Goal: Task Accomplishment & Management: Complete application form

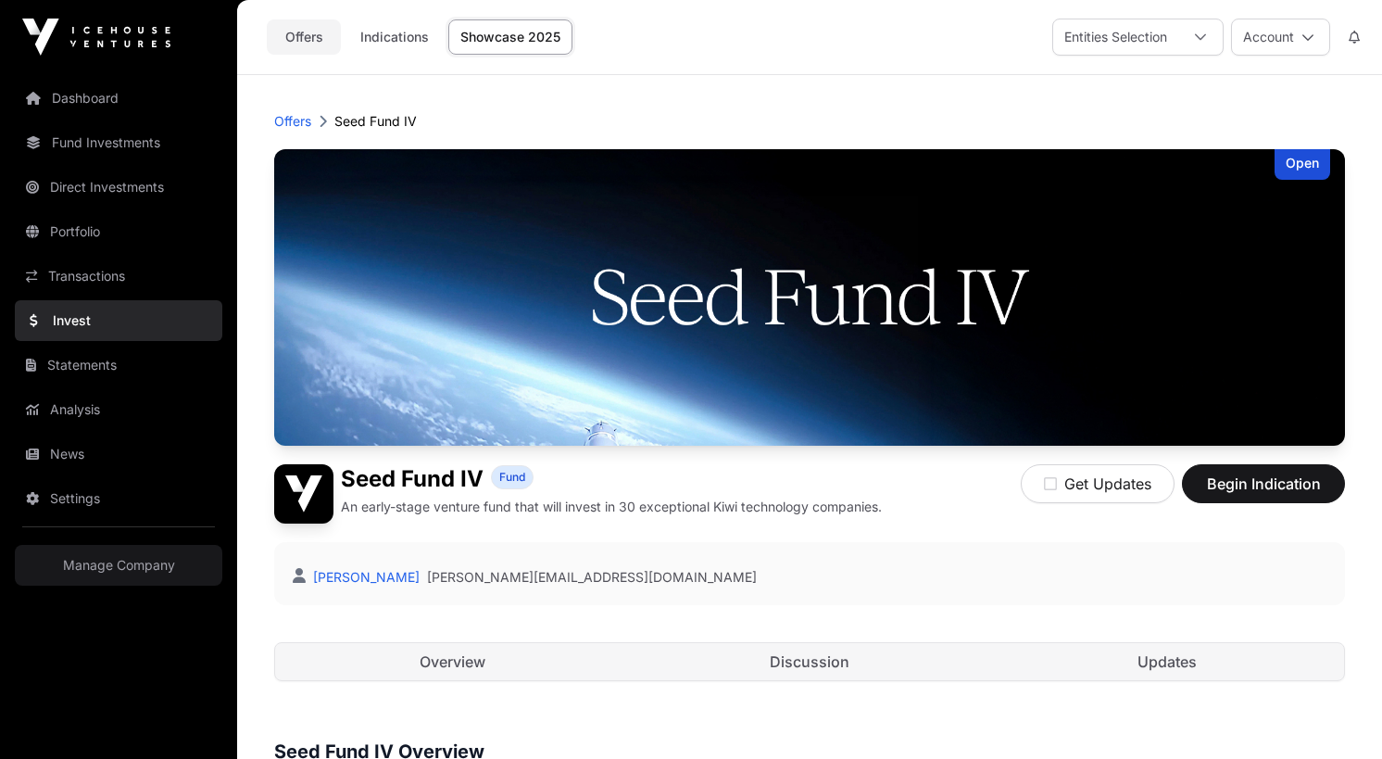
click at [301, 42] on link "Offers" at bounding box center [304, 36] width 74 height 35
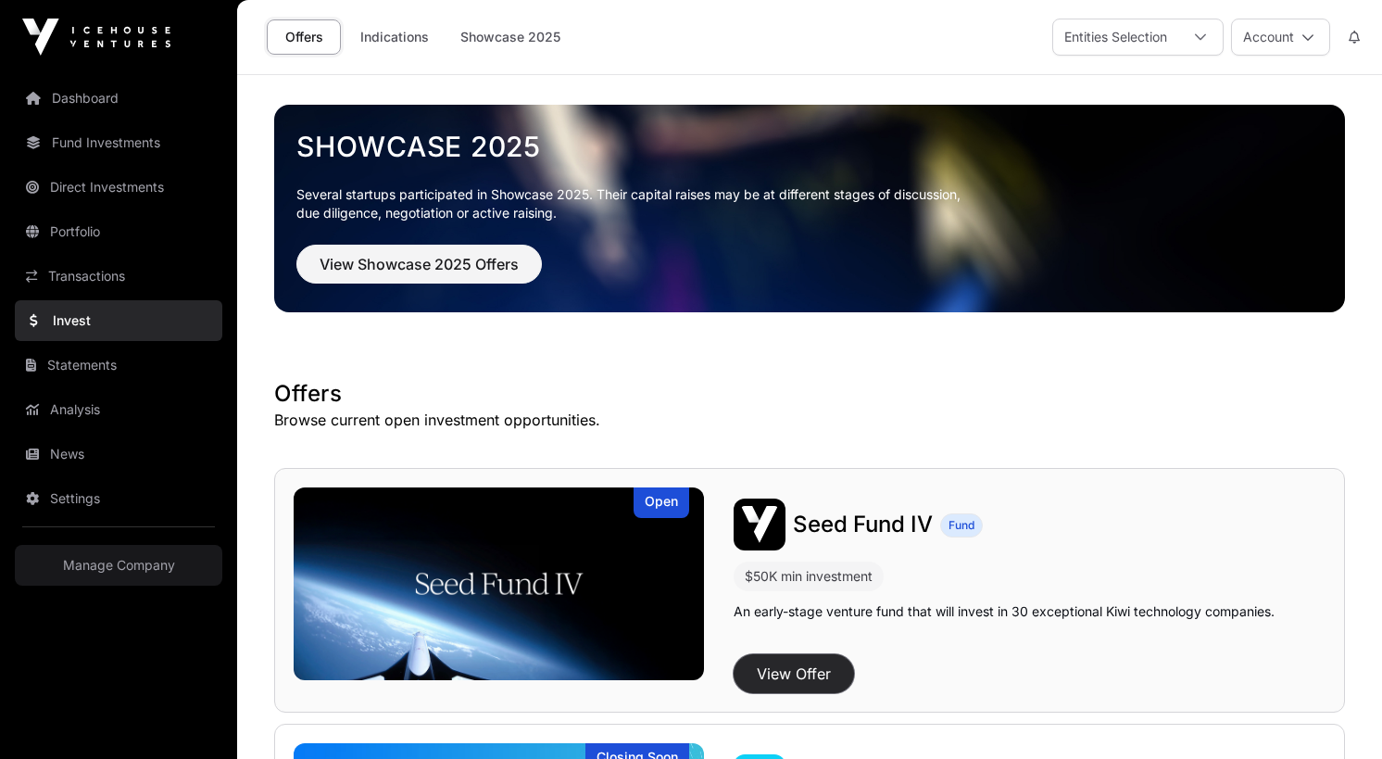
click at [784, 671] on button "View Offer" at bounding box center [794, 673] width 120 height 39
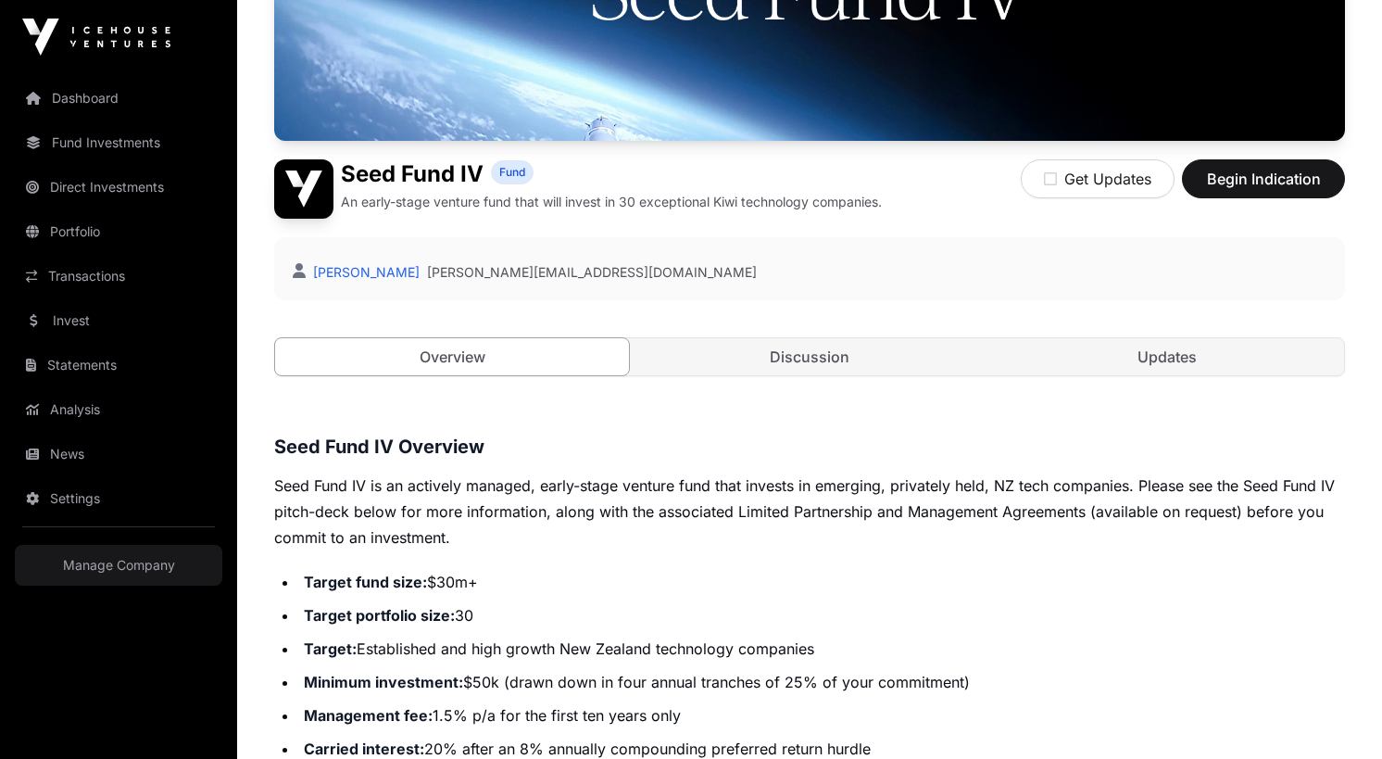
scroll to position [312, 0]
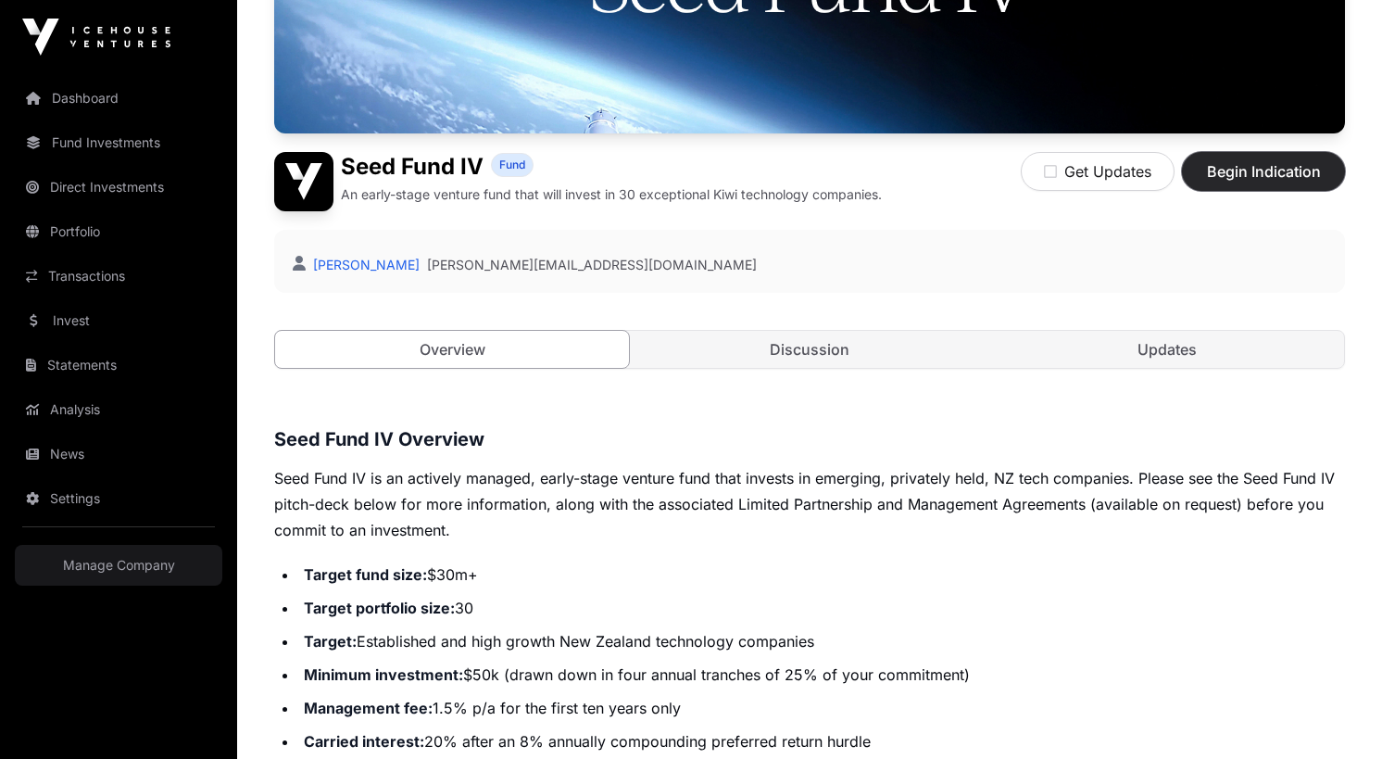
click at [1243, 173] on span "Begin Indication" at bounding box center [1263, 171] width 117 height 22
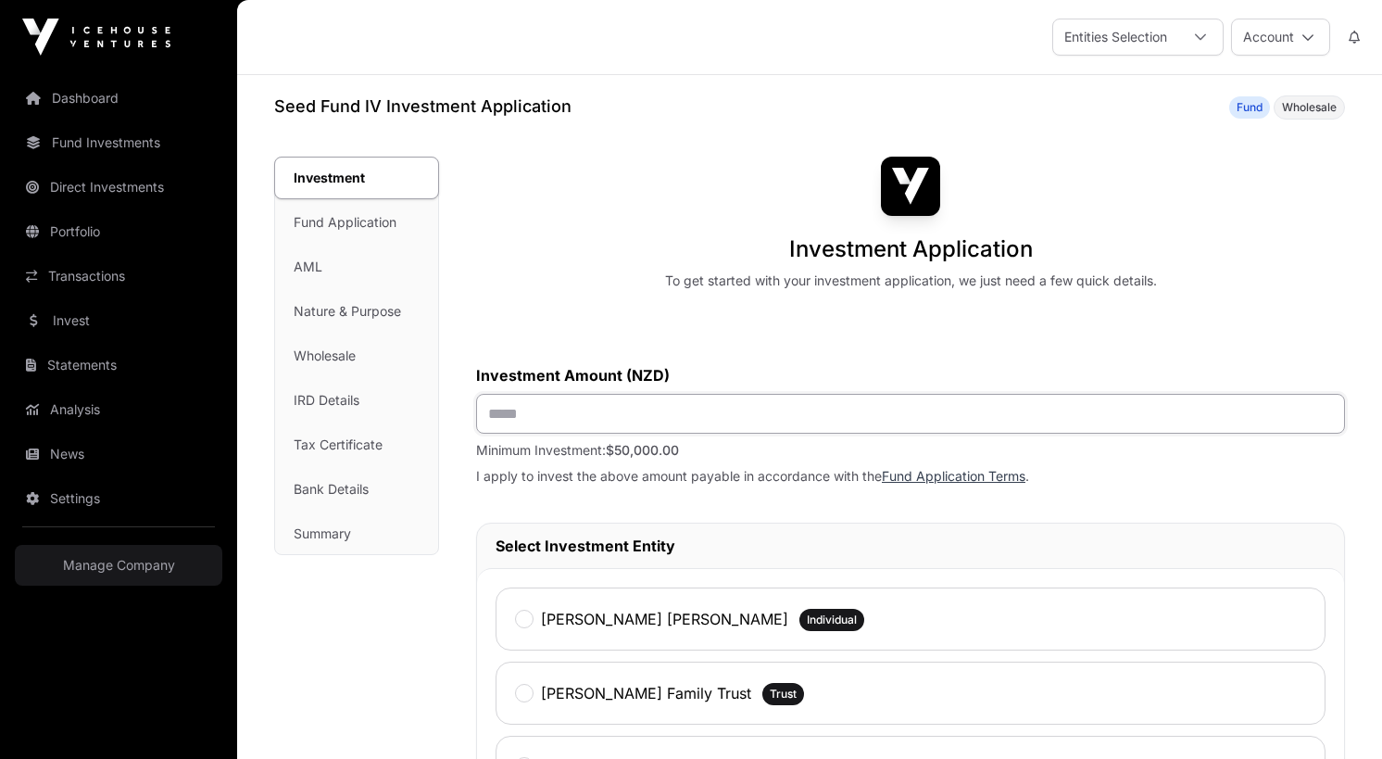
click at [684, 424] on input "text" at bounding box center [910, 414] width 869 height 40
type input "*******"
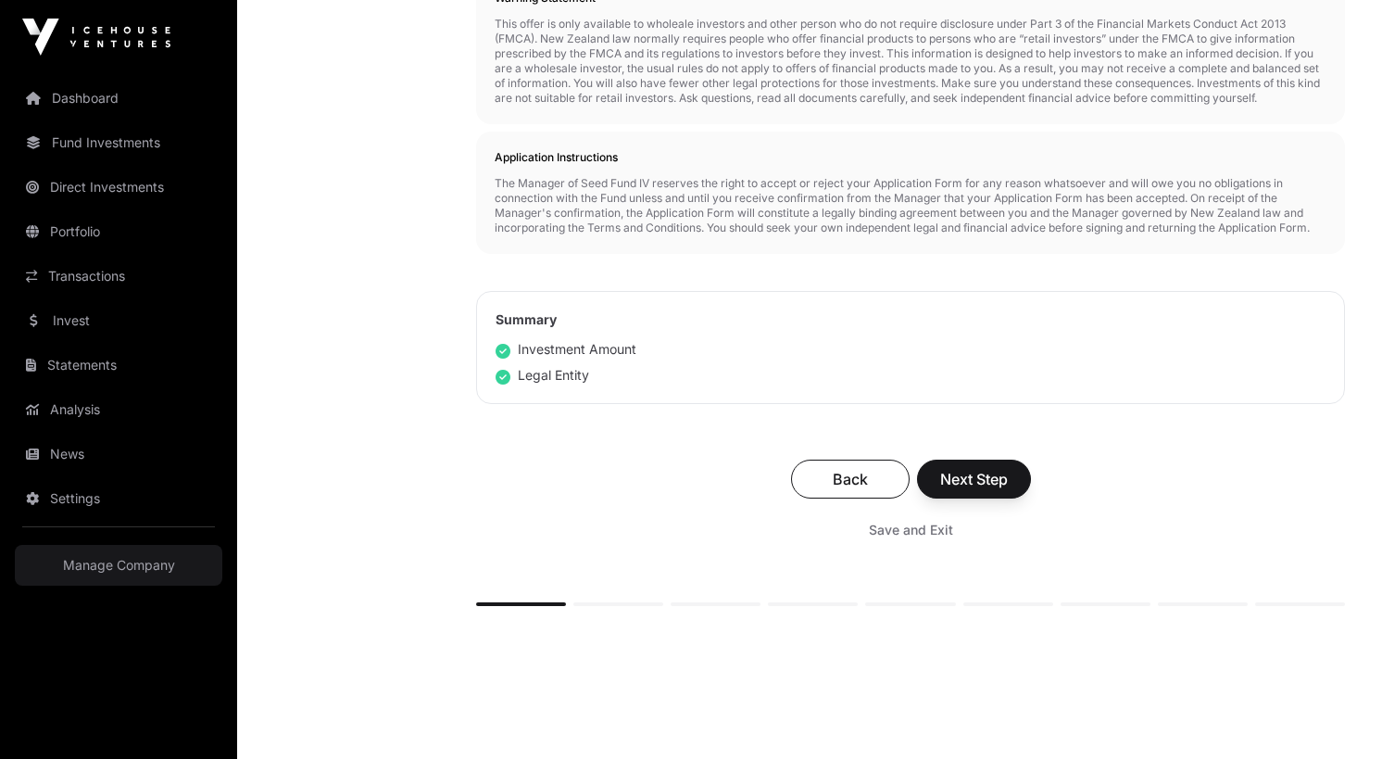
scroll to position [901, 0]
click at [1012, 489] on button "Next Step" at bounding box center [974, 477] width 114 height 39
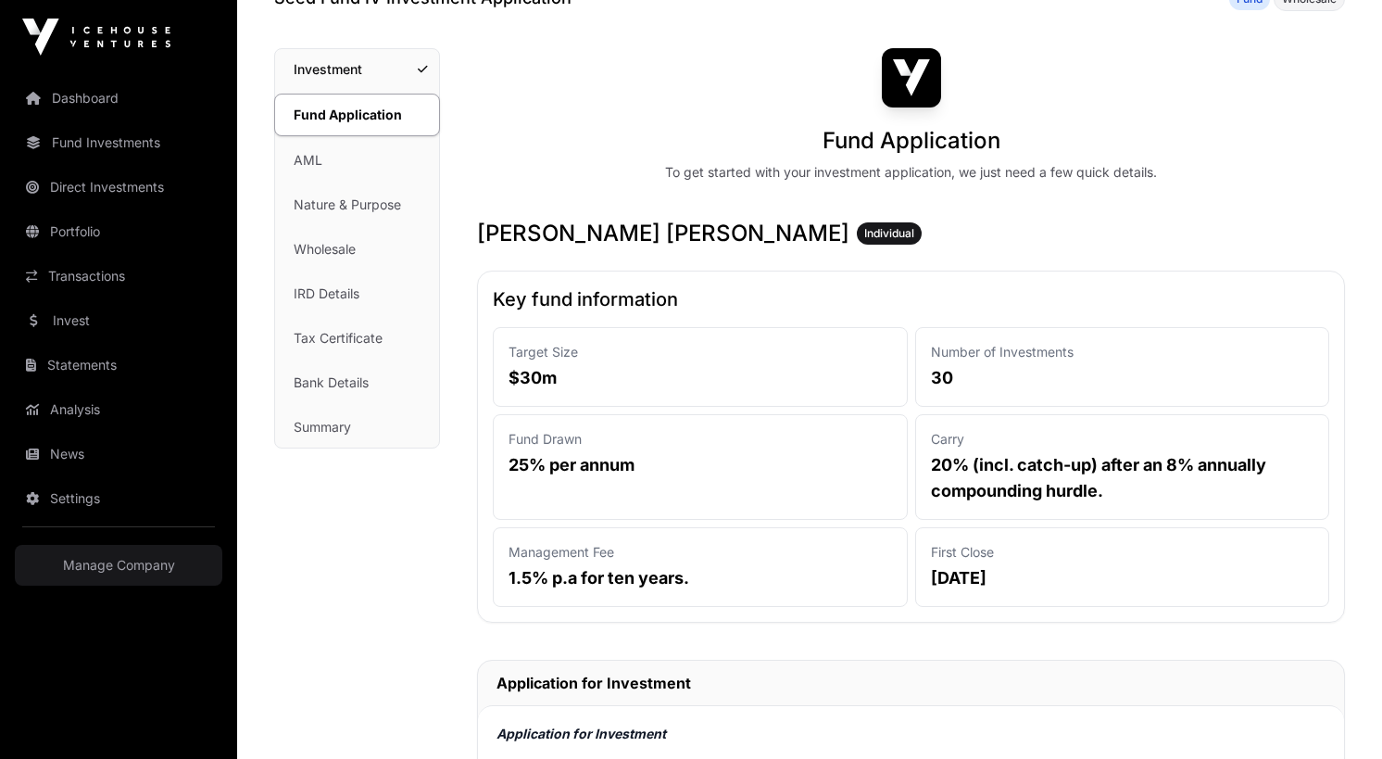
scroll to position [129, 0]
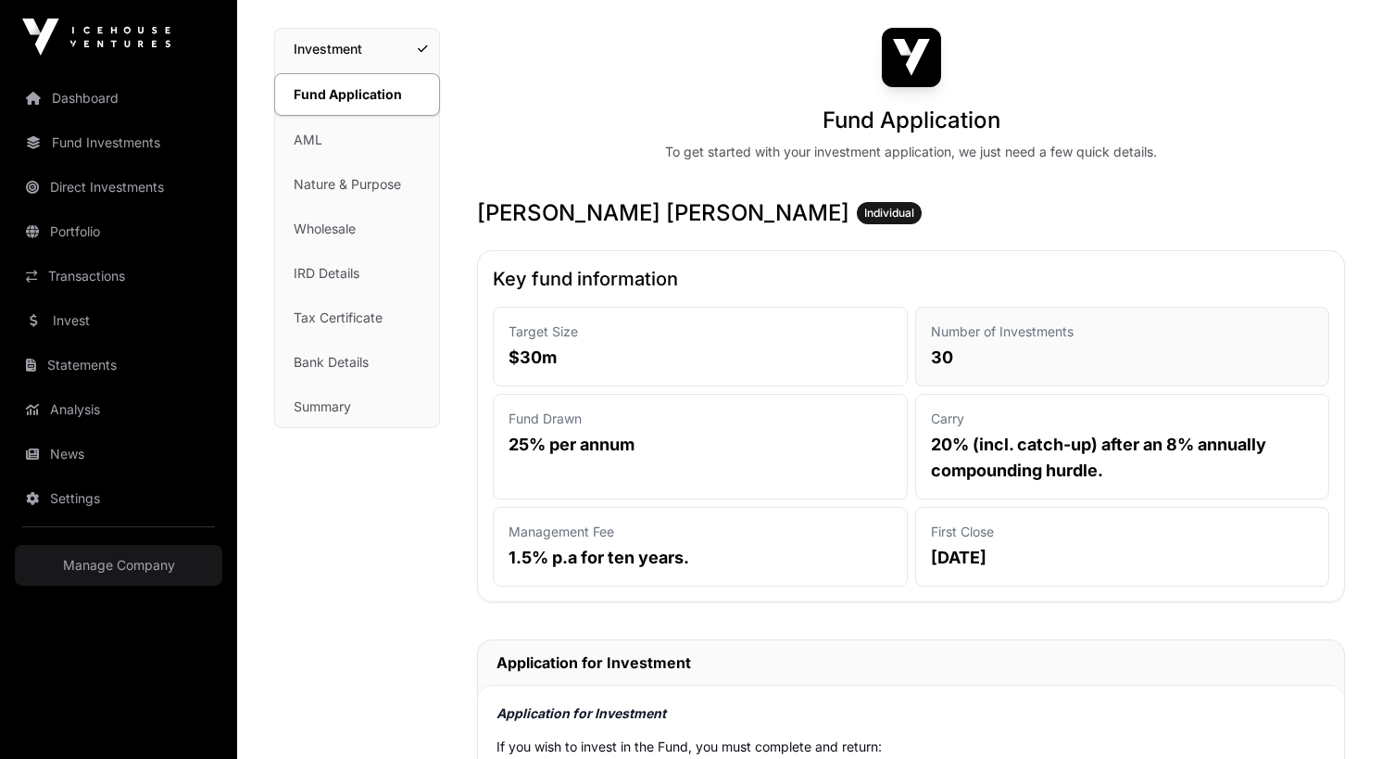
click at [957, 345] on p "30" at bounding box center [1122, 358] width 383 height 26
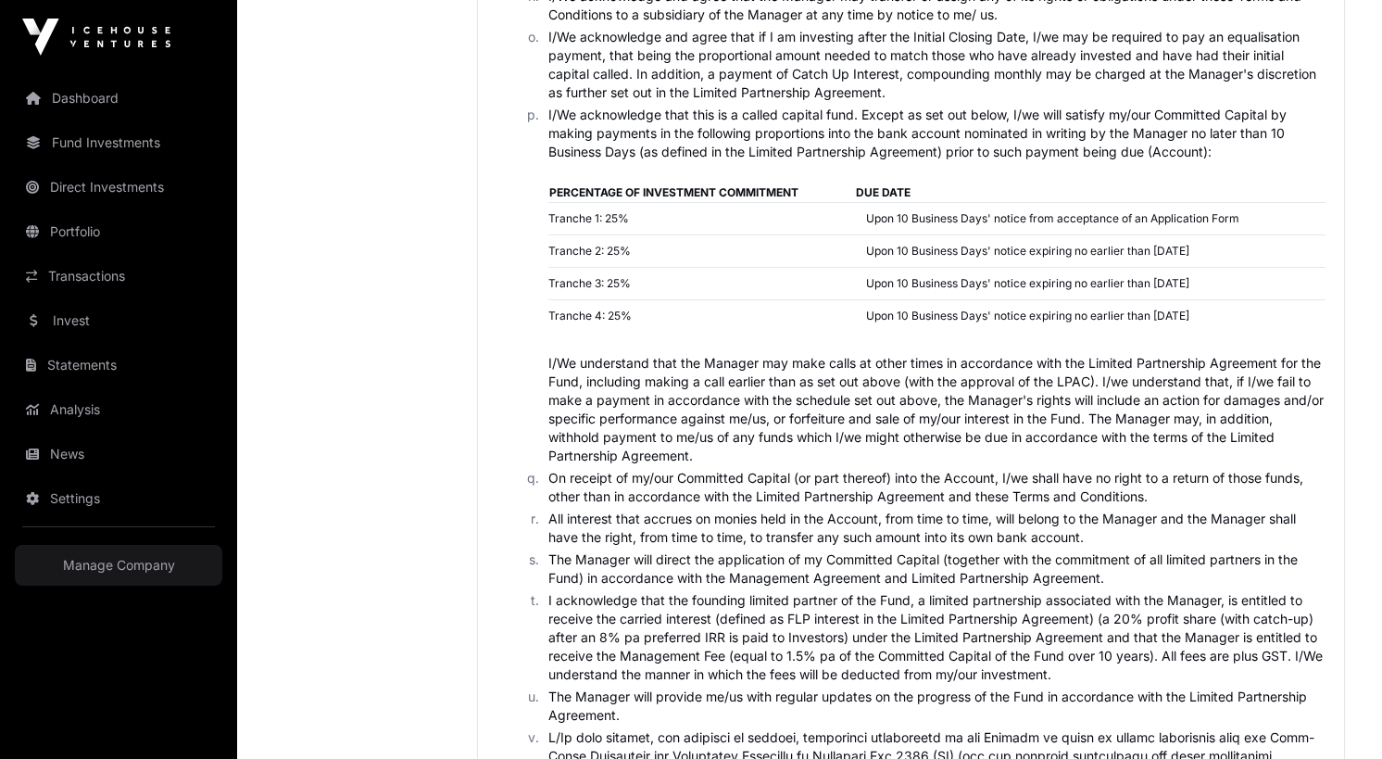
scroll to position [3579, 0]
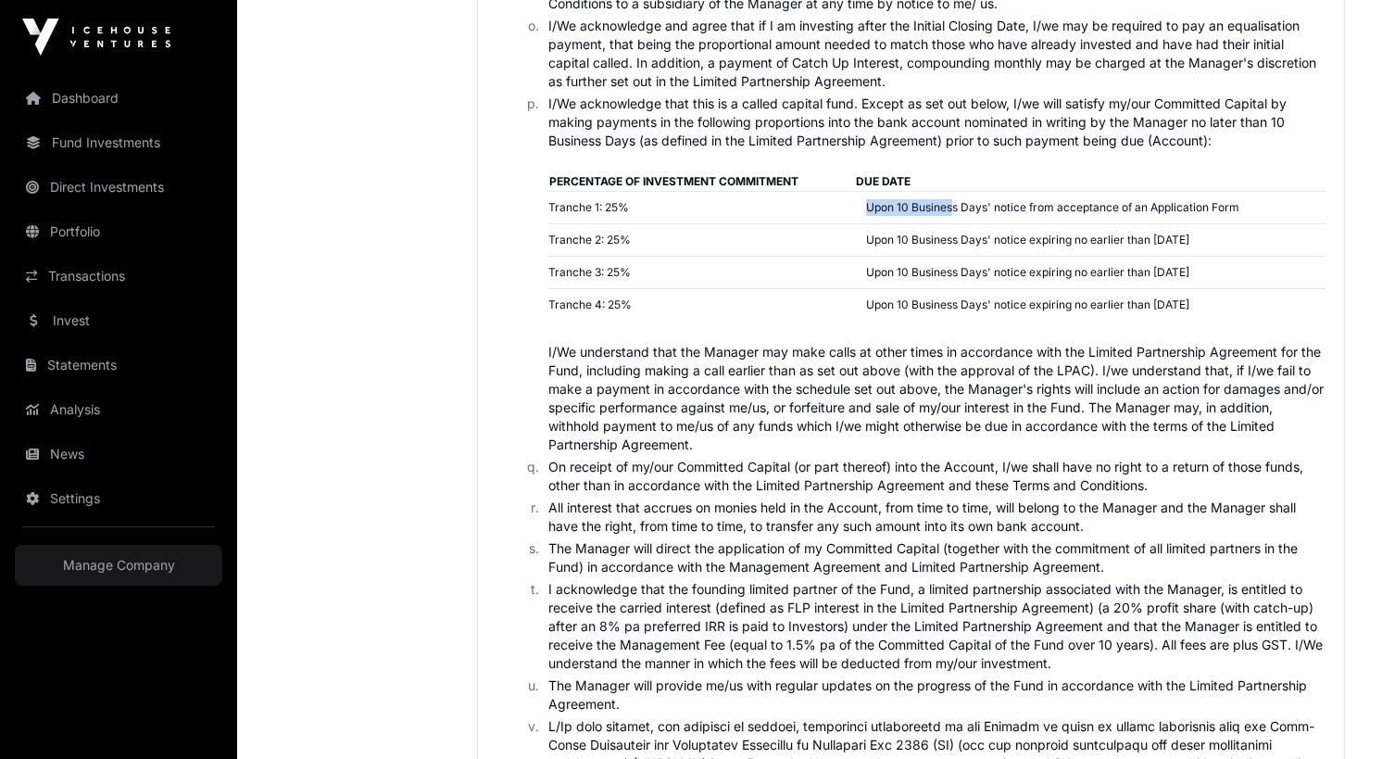
drag, startPoint x: 866, startPoint y: 207, endPoint x: 957, endPoint y: 207, distance: 90.8
click at [957, 207] on td "Upon 10 Business Days' notice from acceptance of an Application Form" at bounding box center [1090, 207] width 471 height 32
click at [946, 255] on td "Upon 10 Business Days' notice expiring no earlier than [DATE]" at bounding box center [1090, 239] width 471 height 32
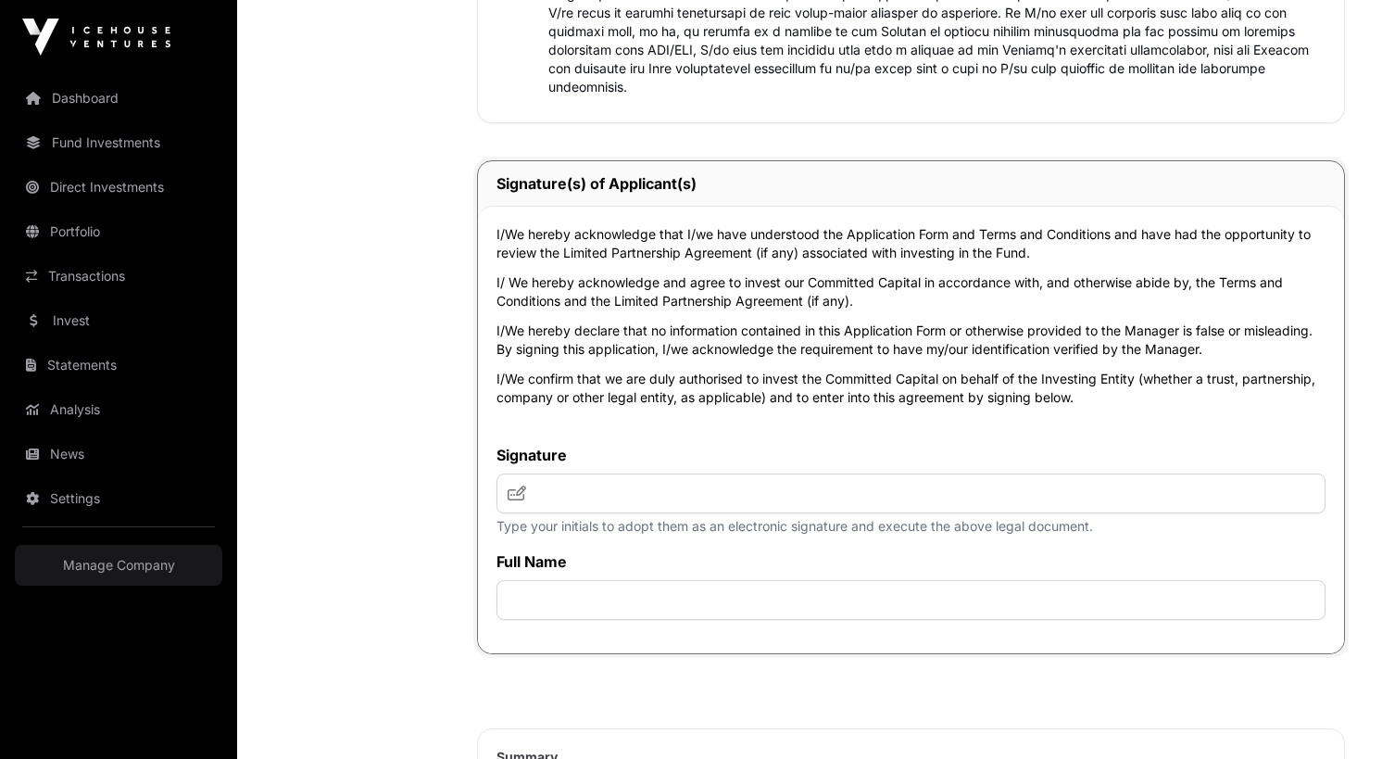
scroll to position [4386, 0]
click at [775, 502] on input "text" at bounding box center [910, 492] width 829 height 40
click at [626, 614] on input "text" at bounding box center [910, 599] width 829 height 40
type input "**********"
click at [601, 511] on input "text" at bounding box center [910, 492] width 829 height 40
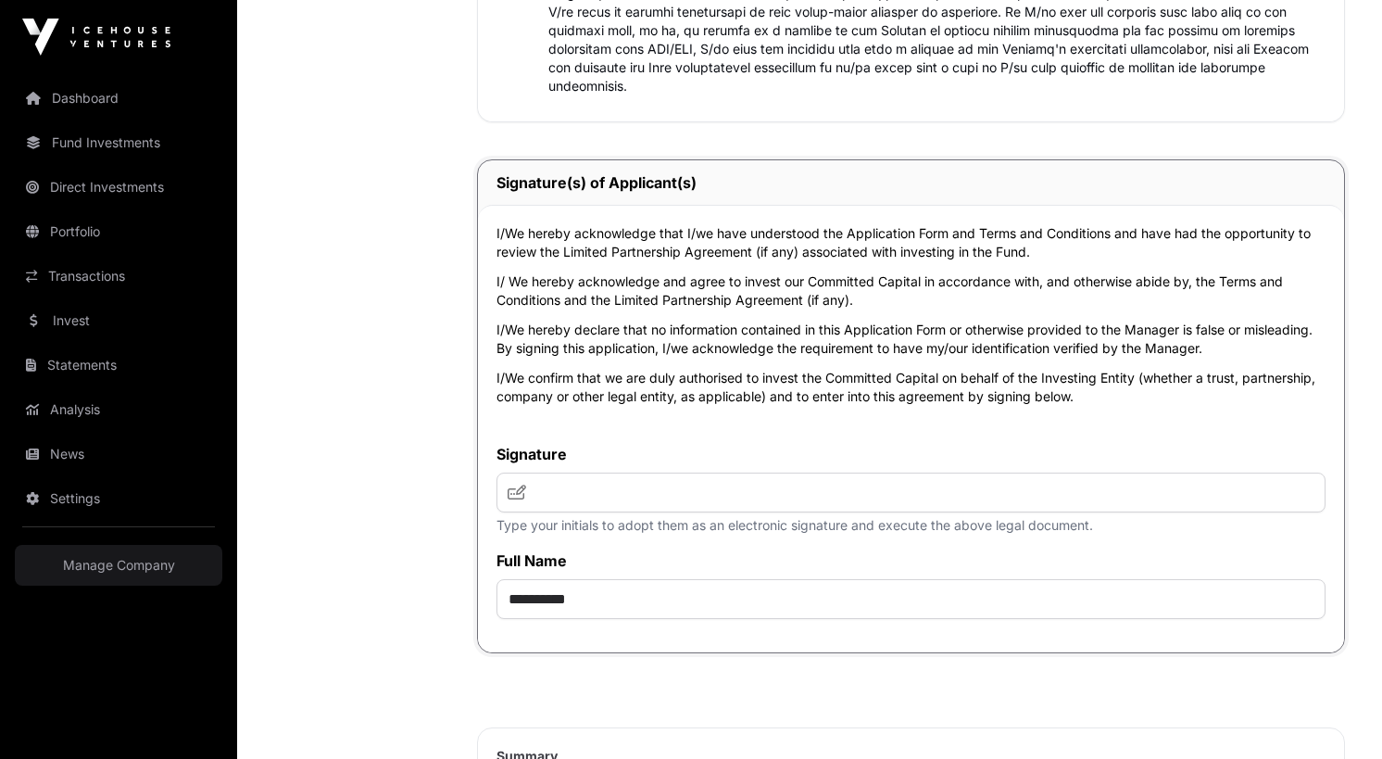
click at [509, 493] on icon at bounding box center [517, 491] width 19 height 15
click at [519, 494] on icon at bounding box center [517, 491] width 19 height 15
click at [564, 497] on input "text" at bounding box center [910, 492] width 829 height 40
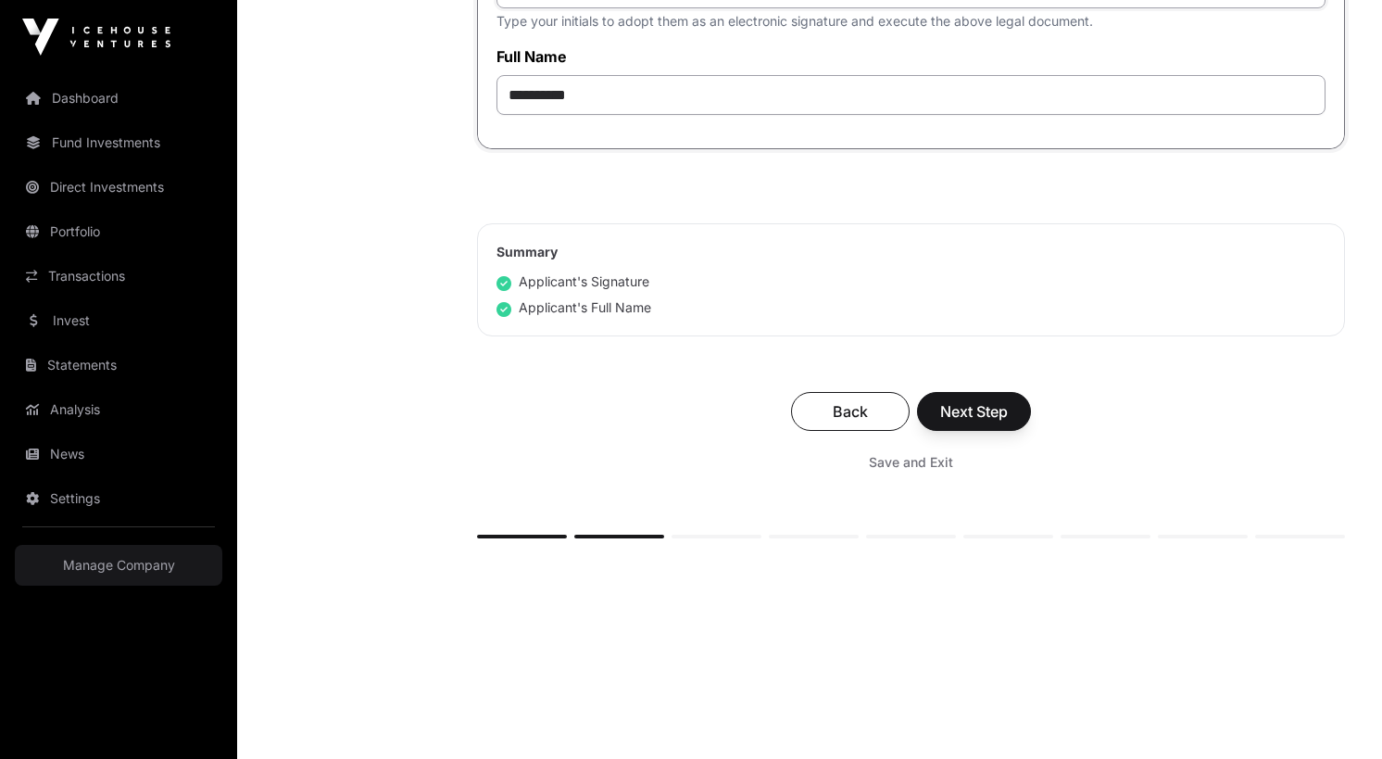
scroll to position [4903, 0]
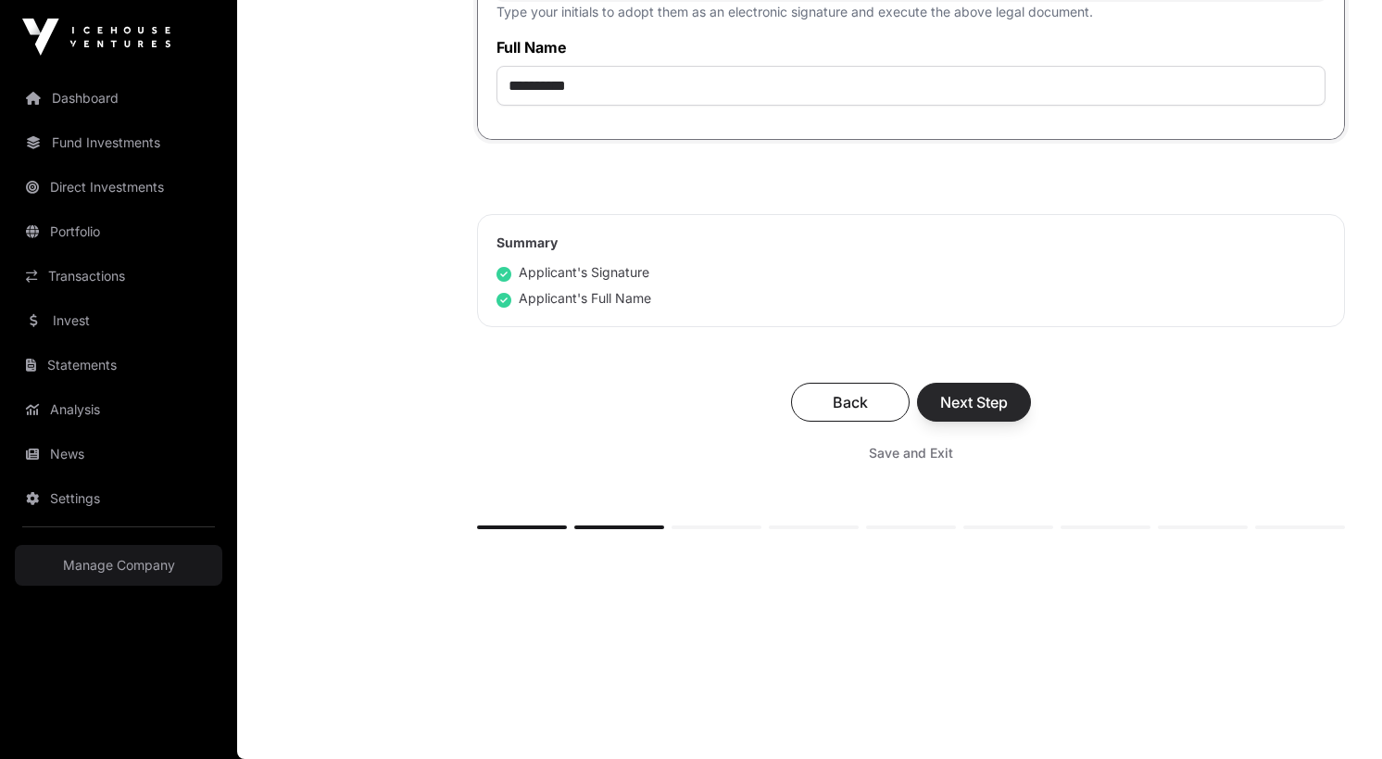
type input "**"
click at [985, 408] on span "Next Step" at bounding box center [974, 402] width 68 height 22
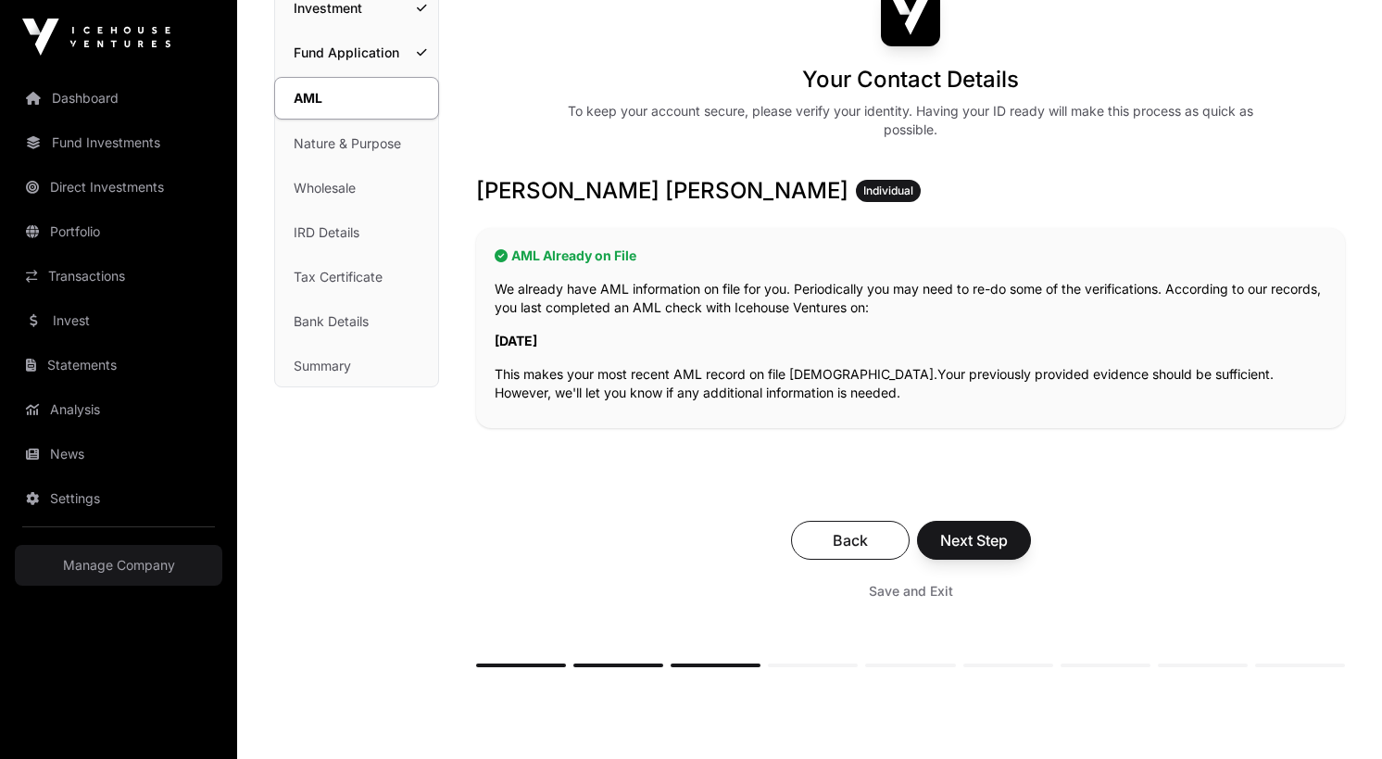
scroll to position [217, 0]
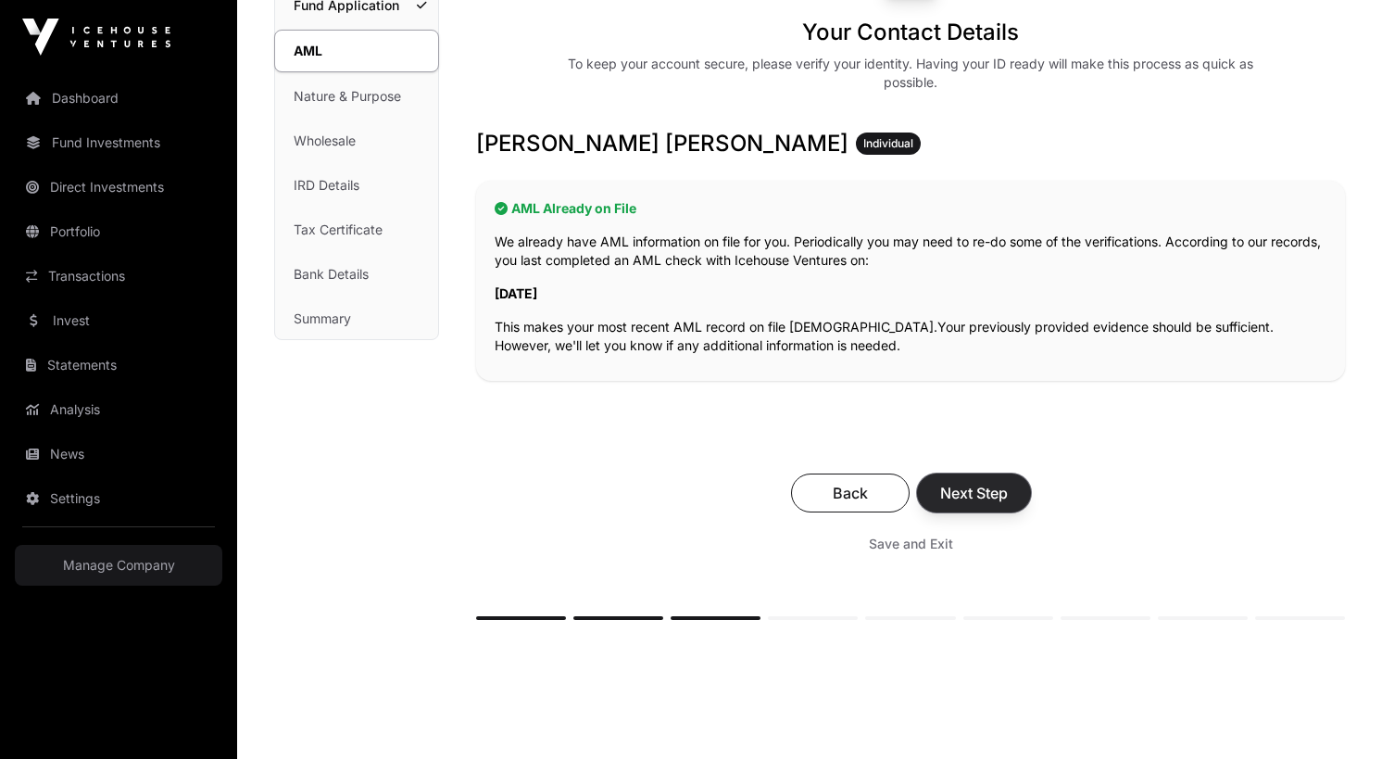
click at [994, 489] on span "Next Step" at bounding box center [974, 493] width 68 height 22
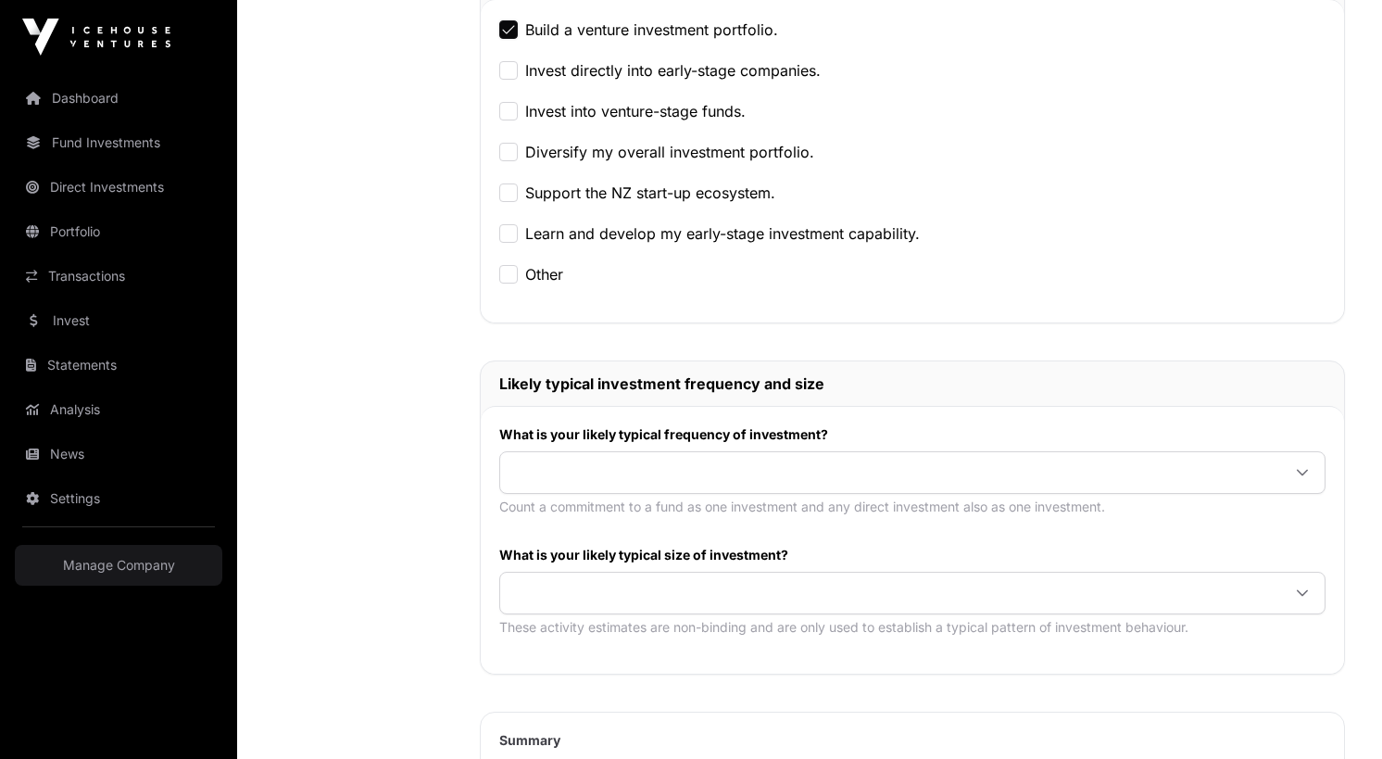
scroll to position [603, 0]
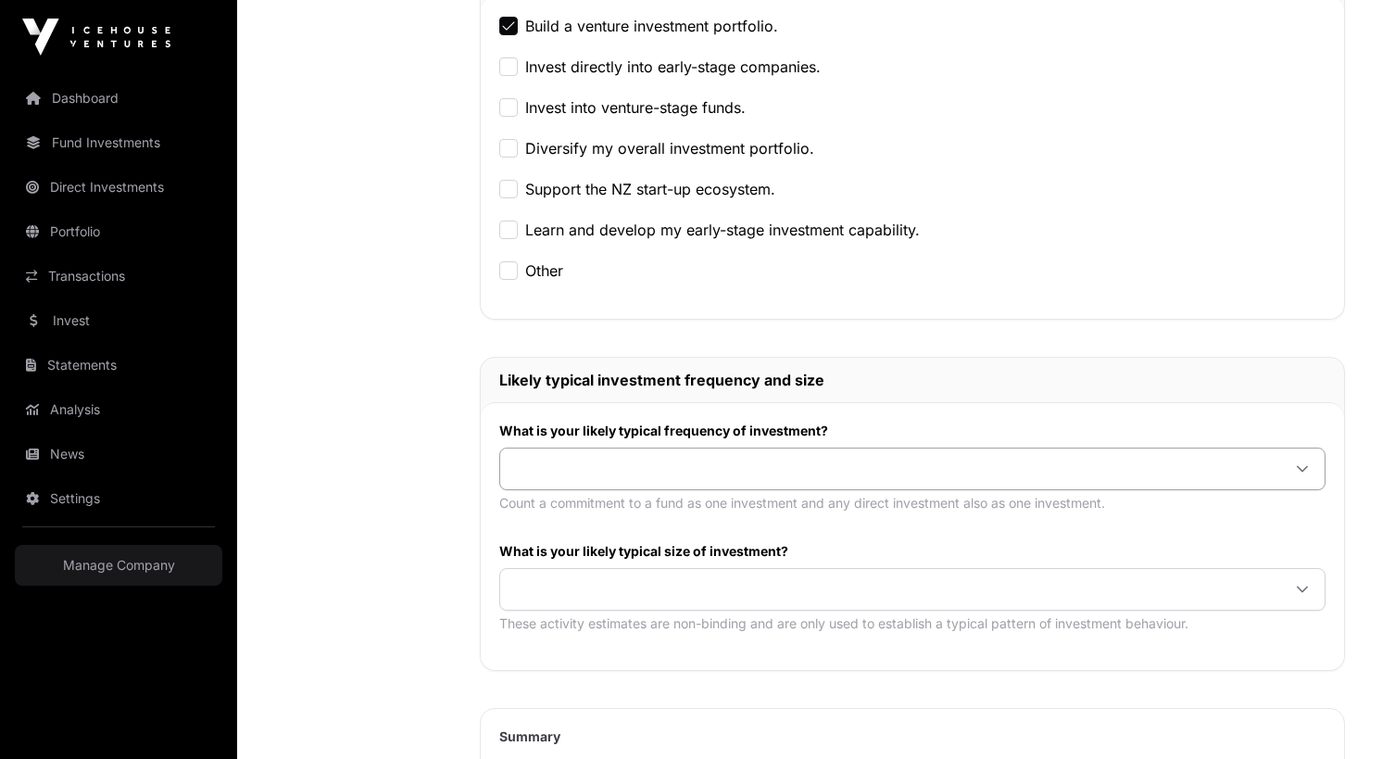
click at [604, 472] on span at bounding box center [890, 468] width 780 height 33
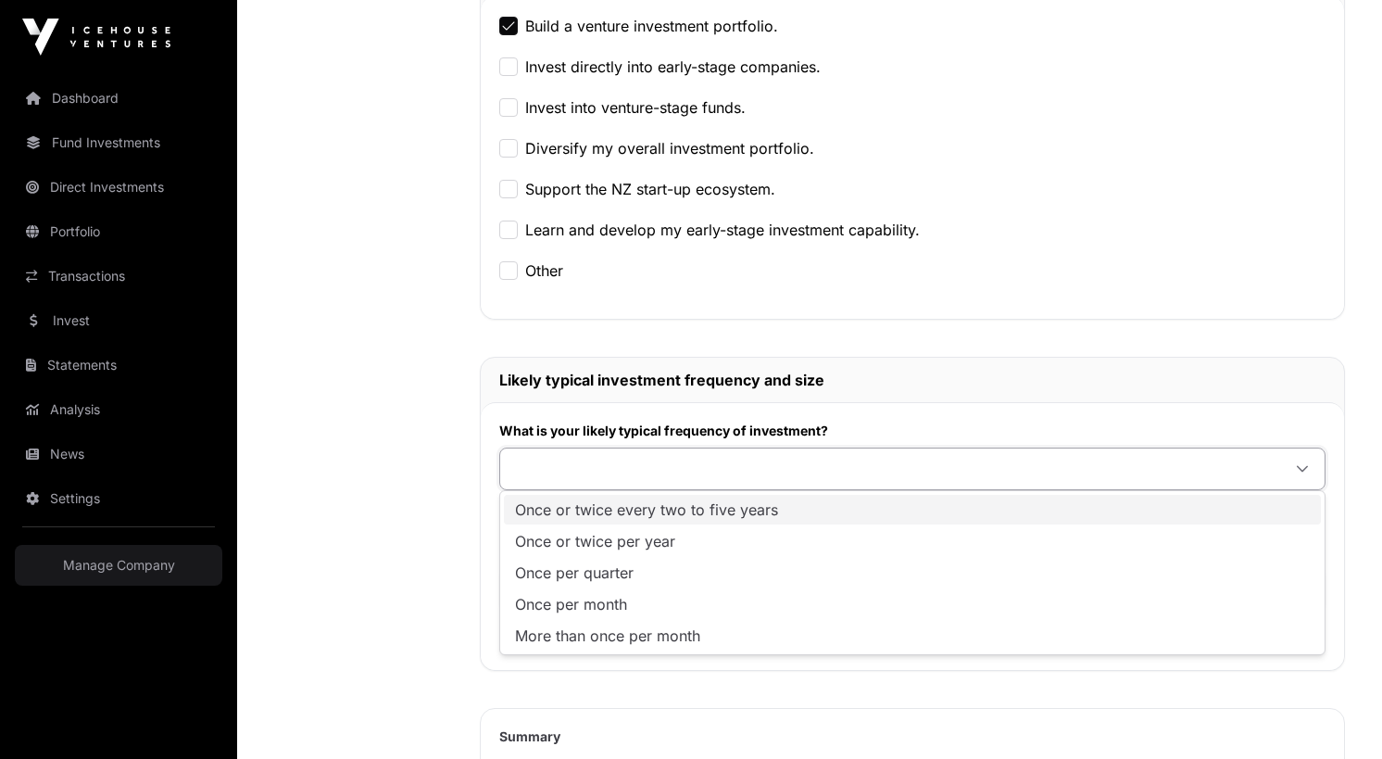
click at [620, 512] on span "Once or twice every two to five years" at bounding box center [646, 509] width 263 height 15
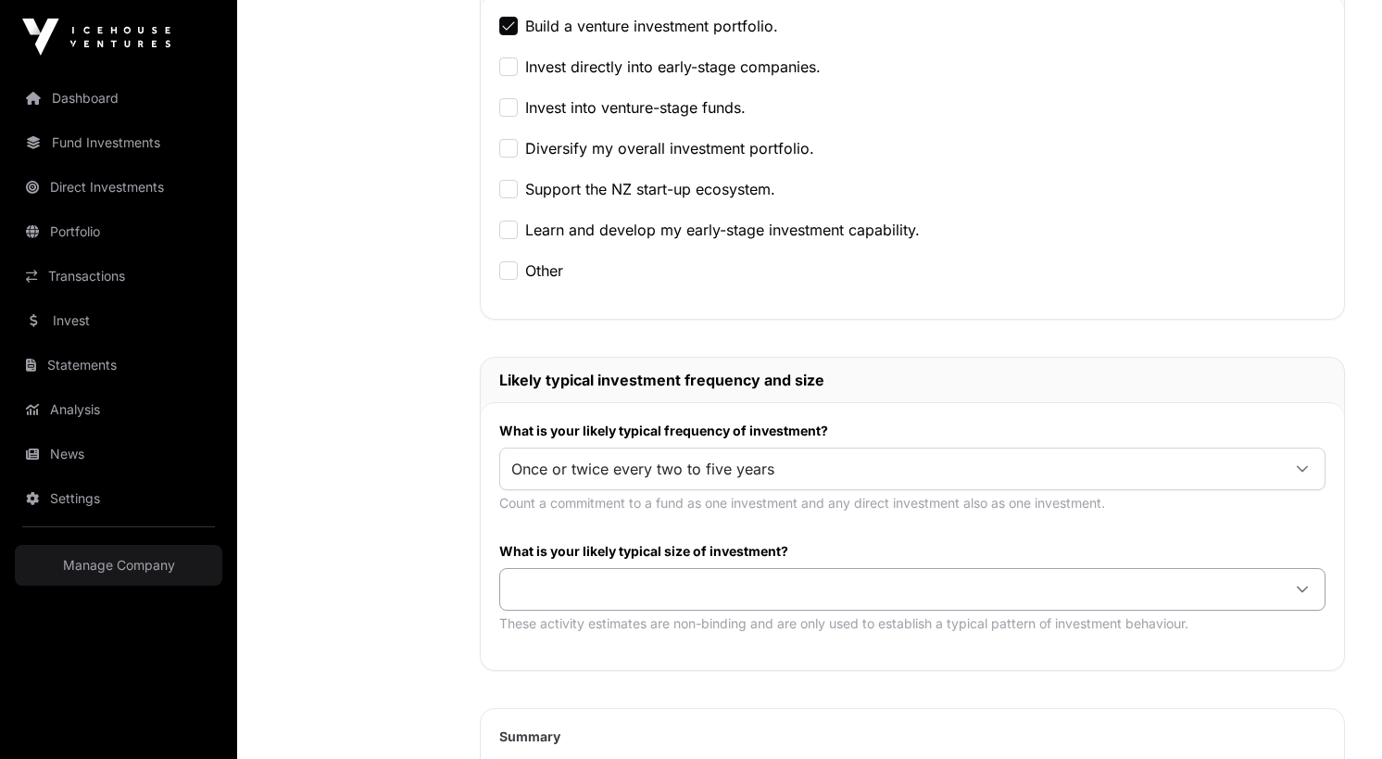
click at [596, 589] on span at bounding box center [890, 588] width 780 height 33
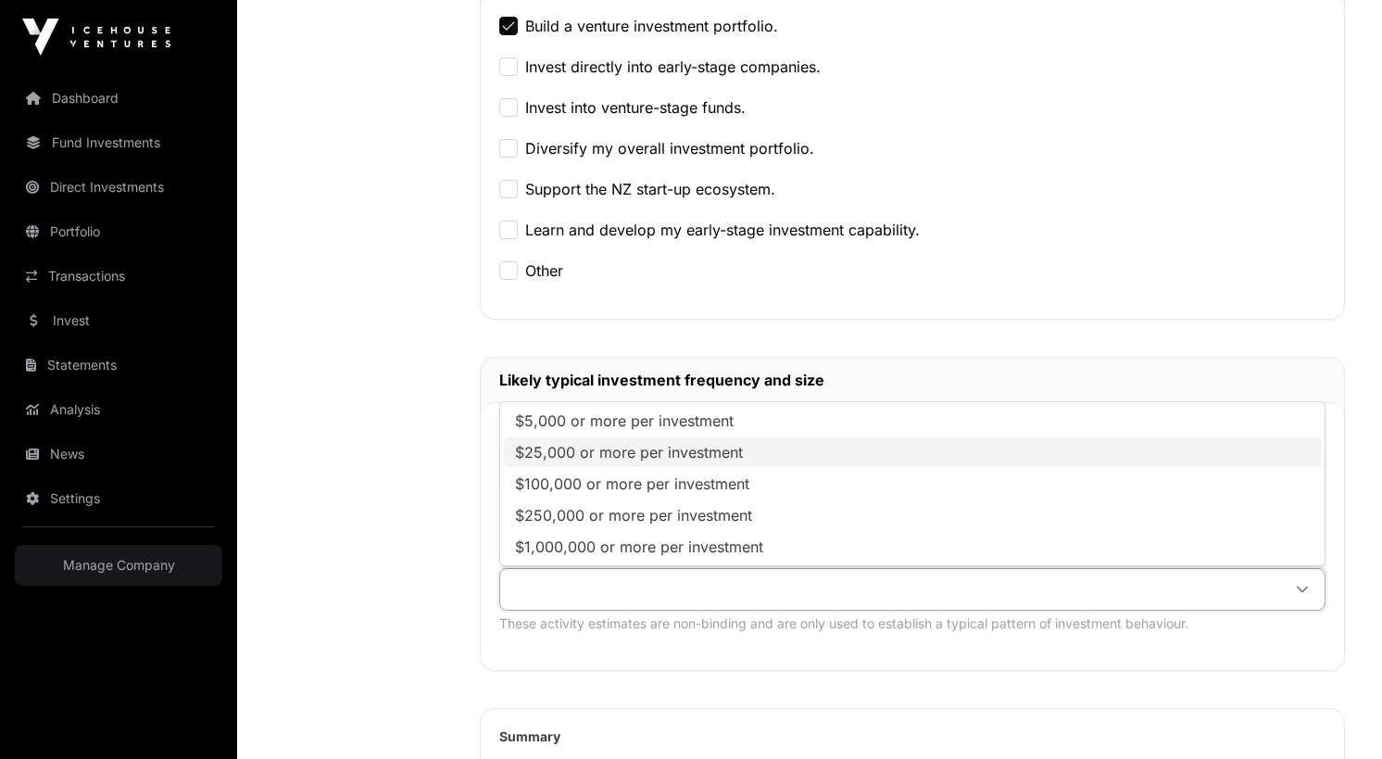
click at [585, 439] on li "$25,000 or more per investment" at bounding box center [912, 452] width 817 height 30
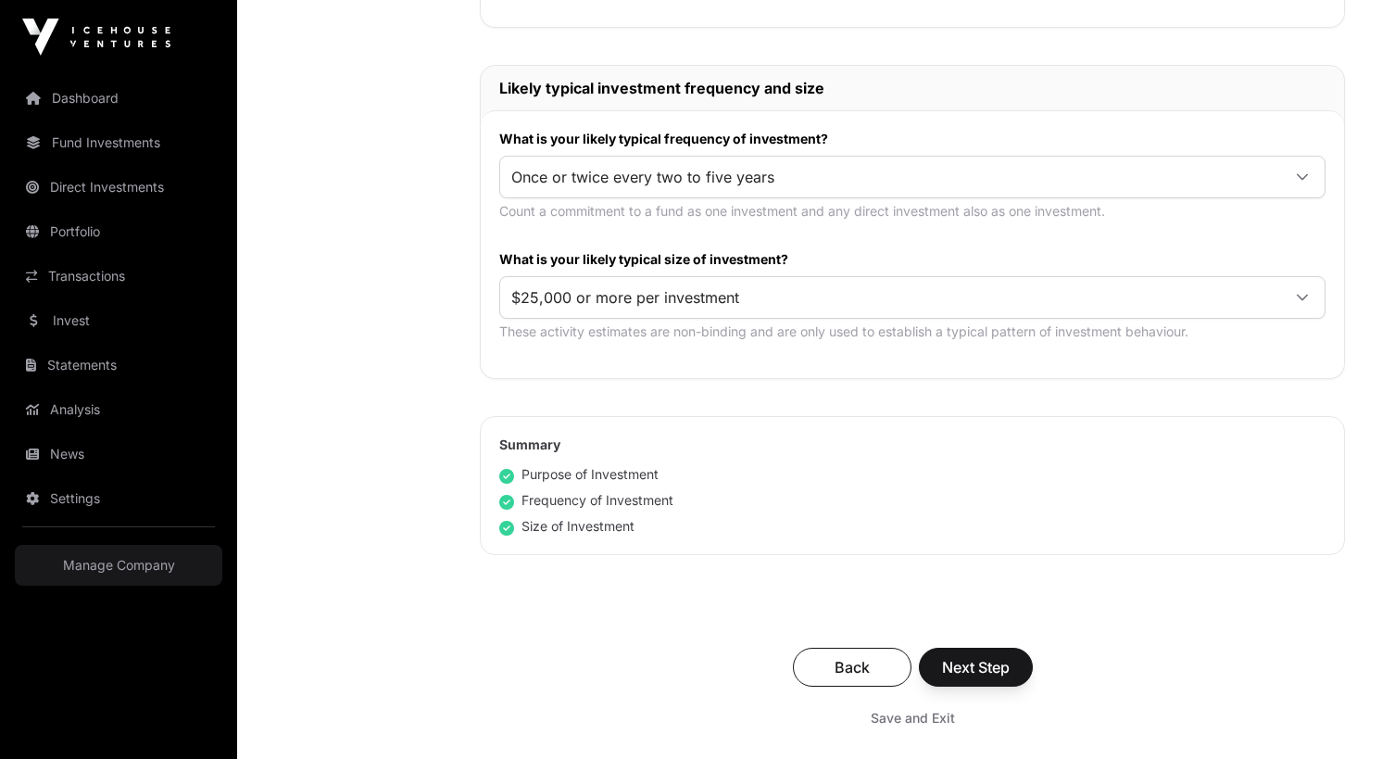
scroll to position [896, 0]
click at [957, 661] on span "Next Step" at bounding box center [976, 666] width 68 height 22
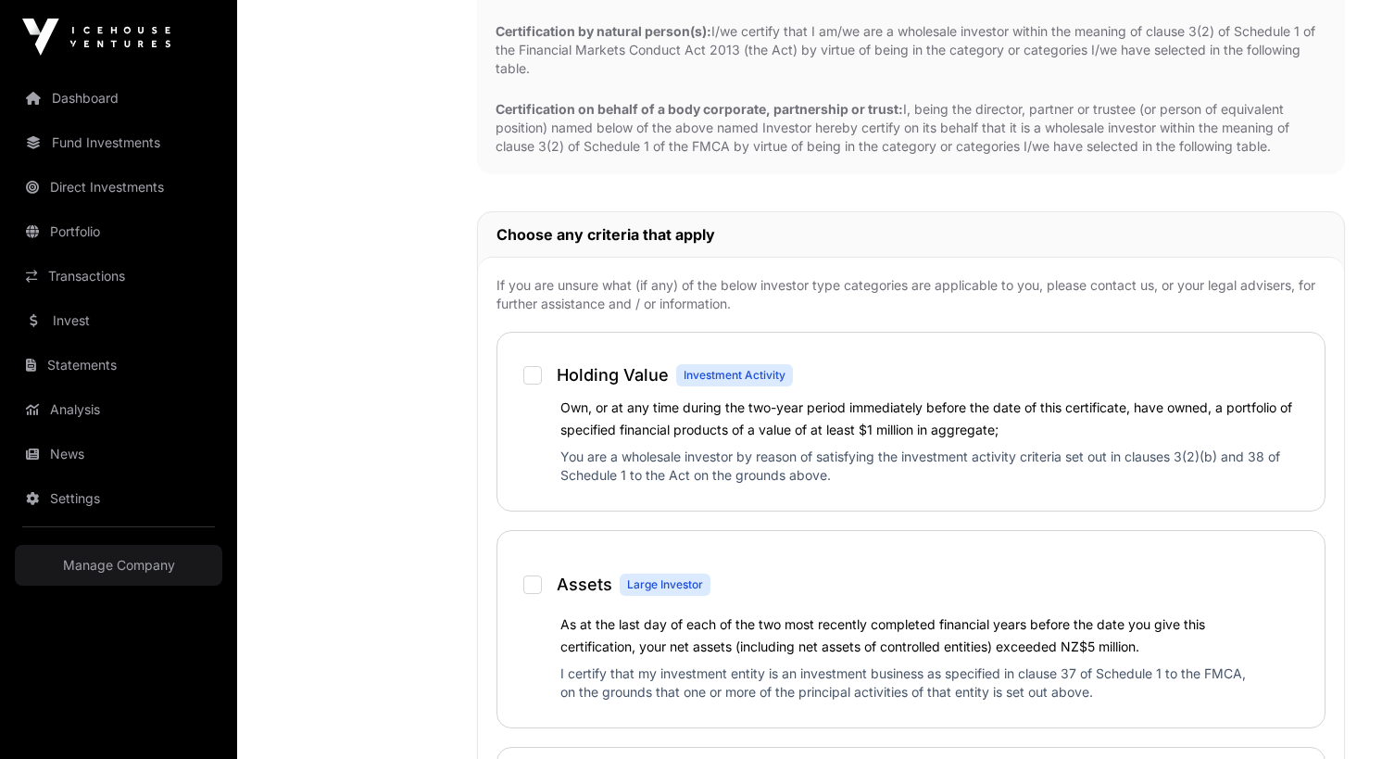
scroll to position [1084, 0]
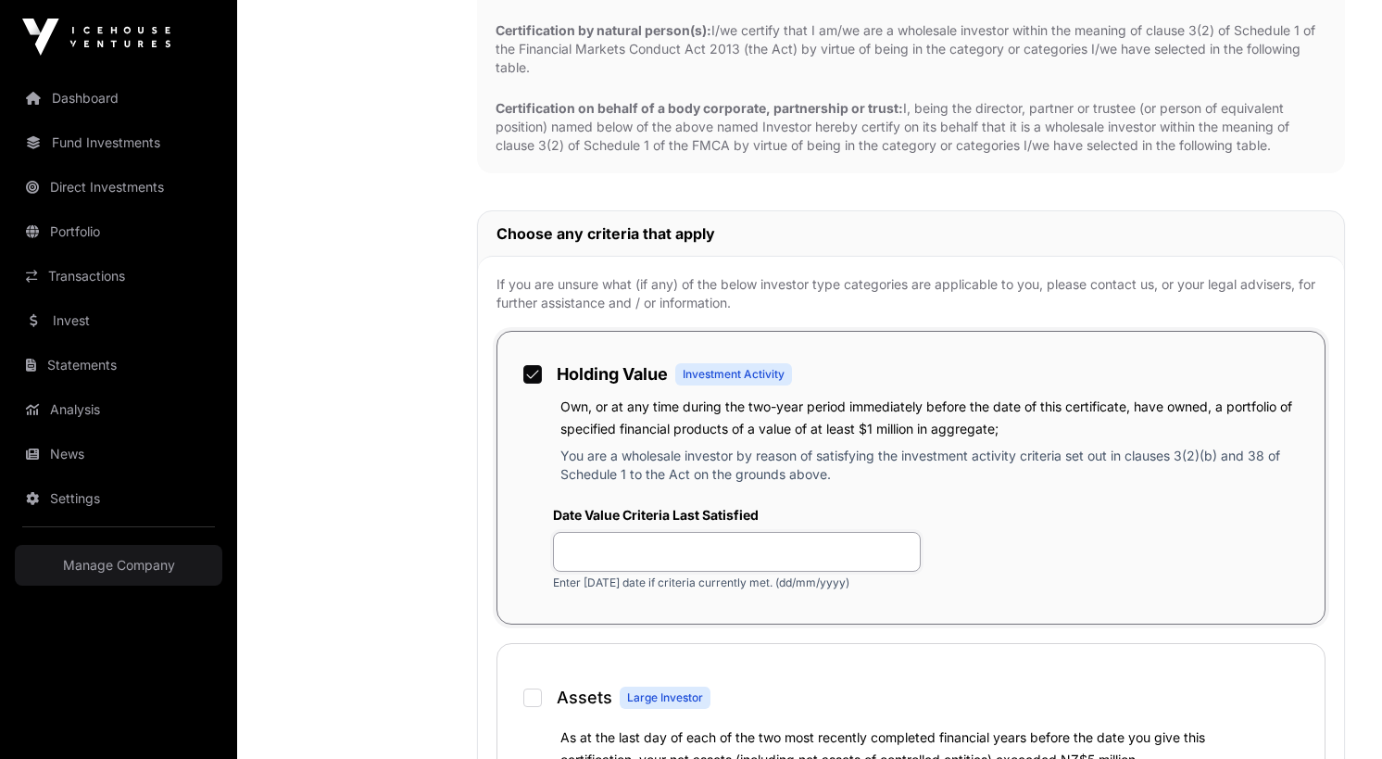
click at [606, 553] on input "text" at bounding box center [737, 552] width 368 height 40
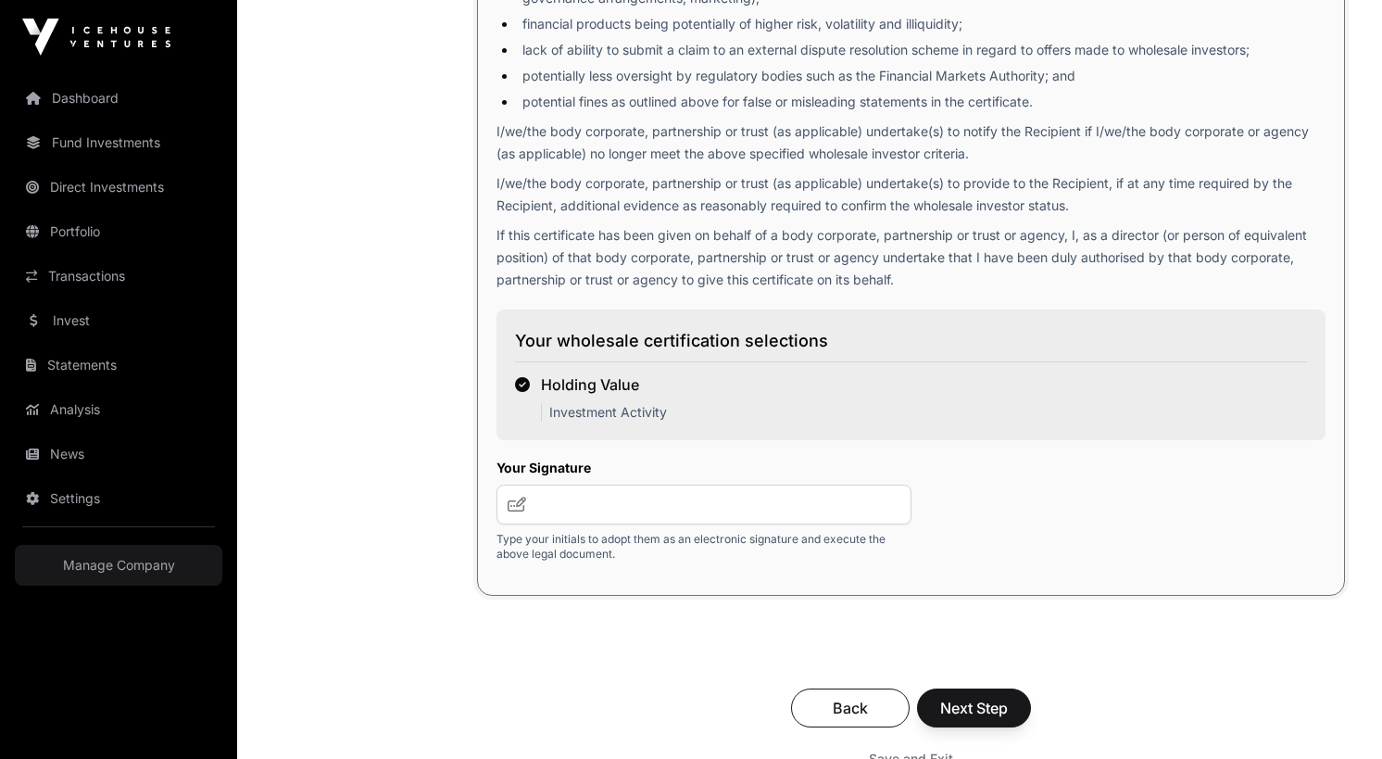
scroll to position [3174, 0]
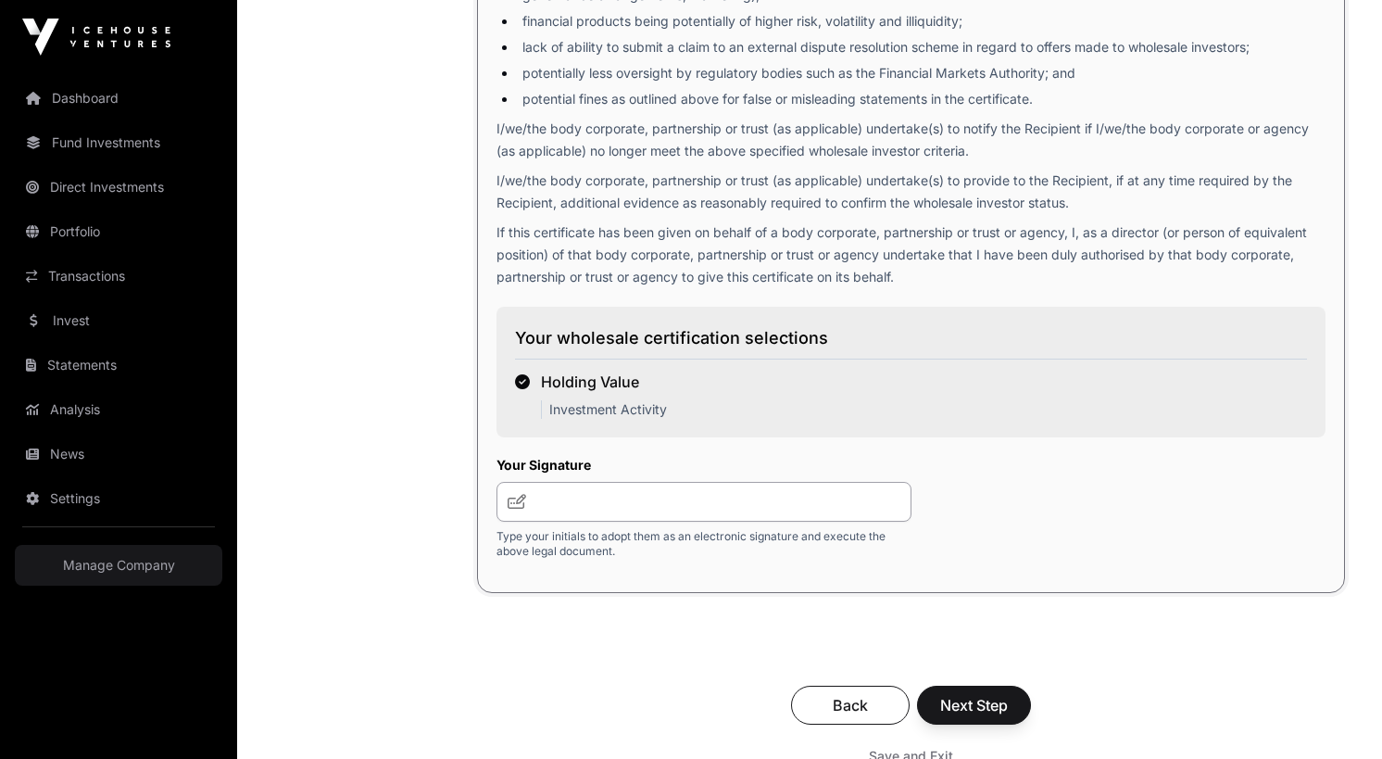
type input "**********"
click at [620, 501] on input "text" at bounding box center [703, 502] width 415 height 40
type input "**"
click at [962, 697] on span "Next Step" at bounding box center [974, 705] width 68 height 22
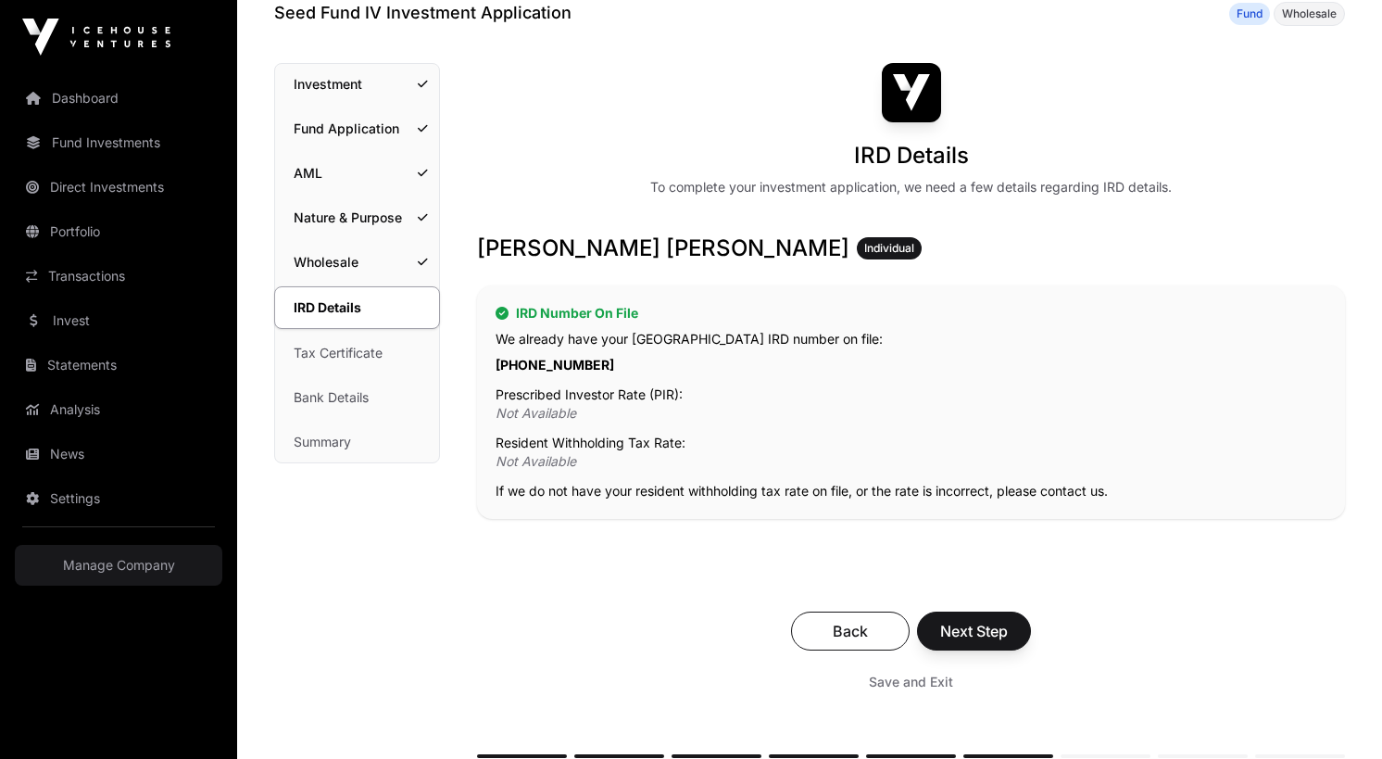
scroll to position [94, 0]
click at [992, 634] on span "Next Step" at bounding box center [974, 630] width 68 height 22
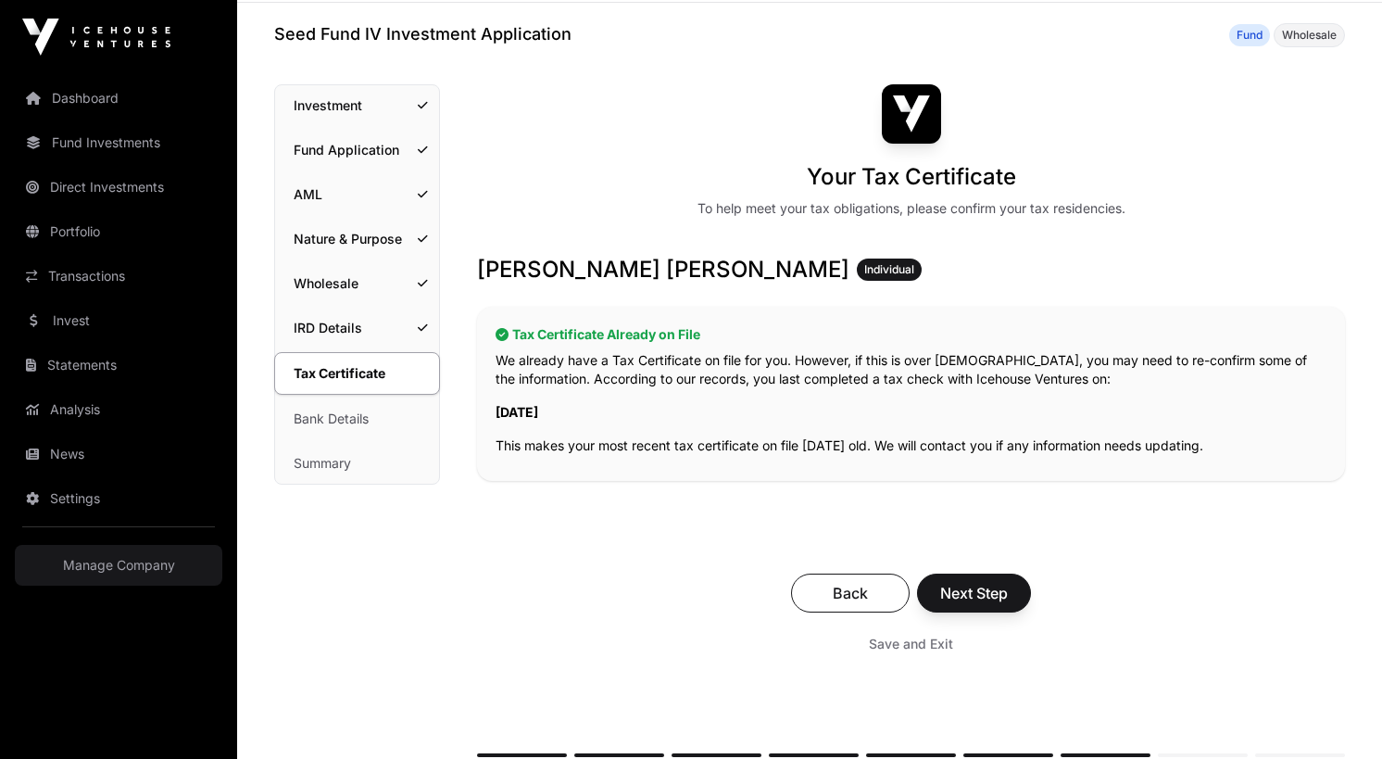
scroll to position [88, 0]
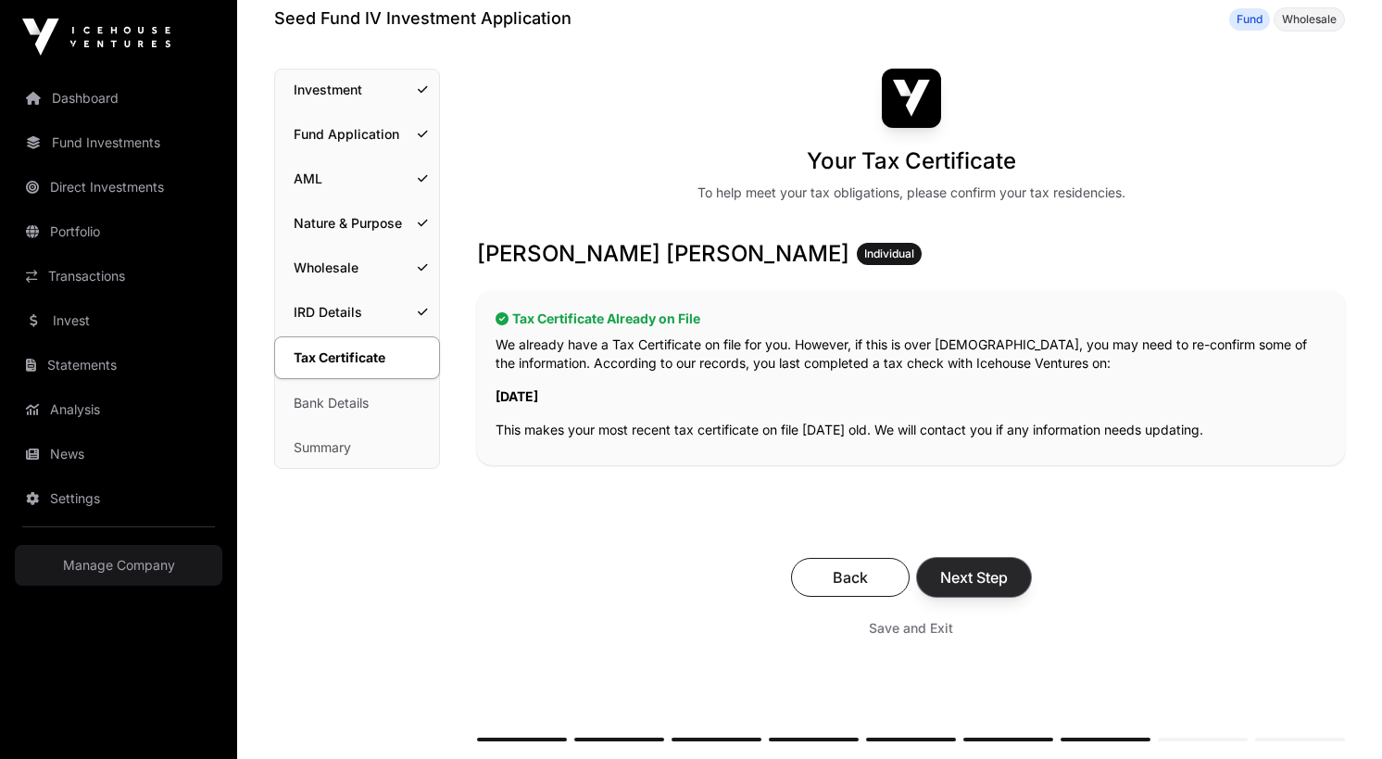
click at [984, 582] on span "Next Step" at bounding box center [974, 577] width 68 height 22
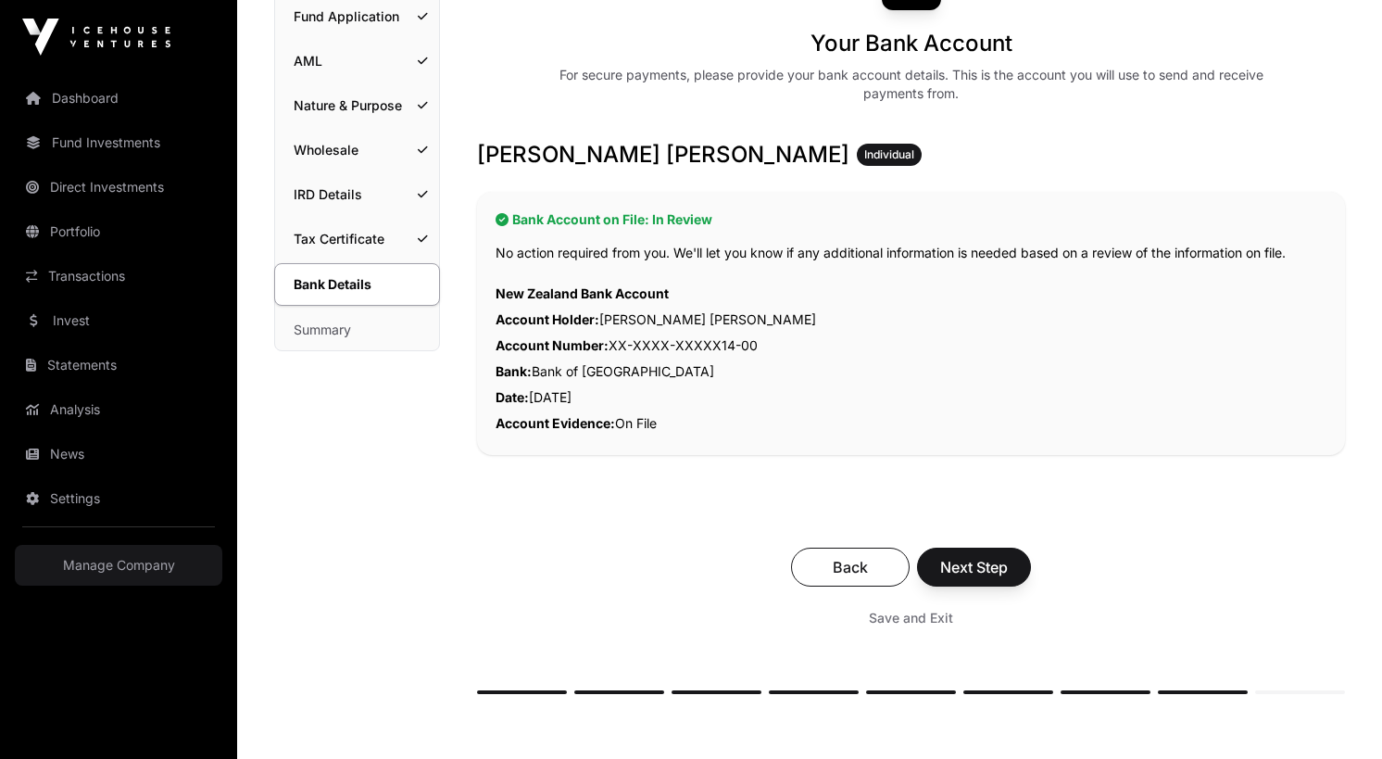
scroll to position [271, 0]
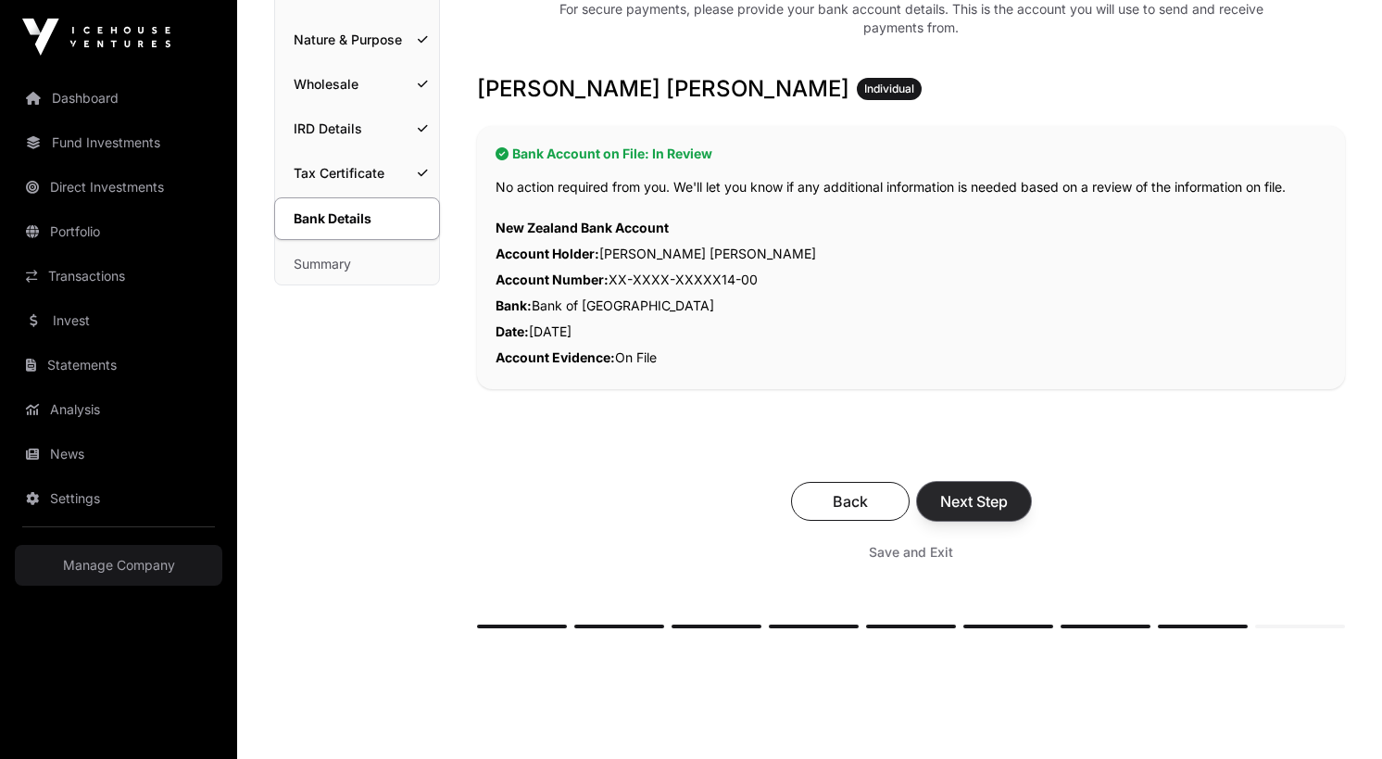
click at [996, 519] on button "Next Step" at bounding box center [974, 501] width 114 height 39
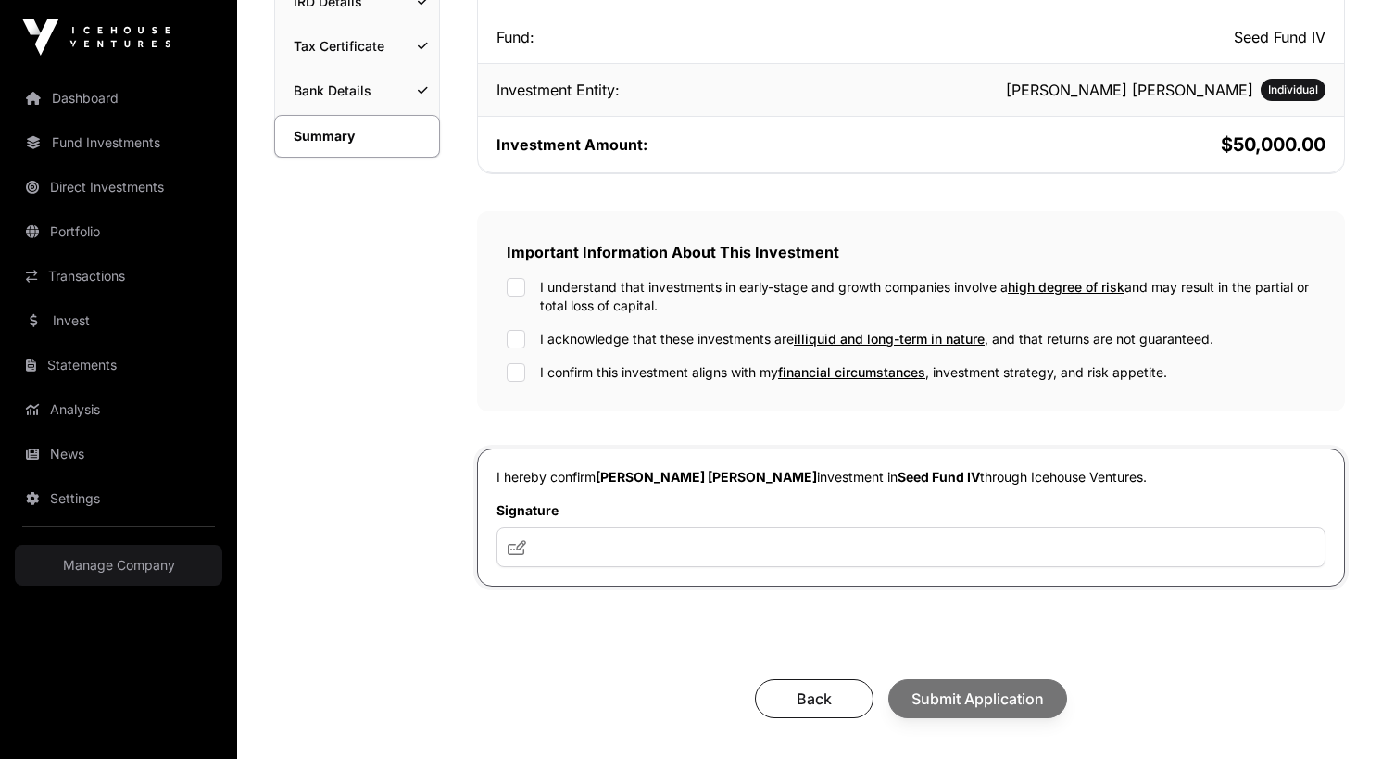
scroll to position [401, 0]
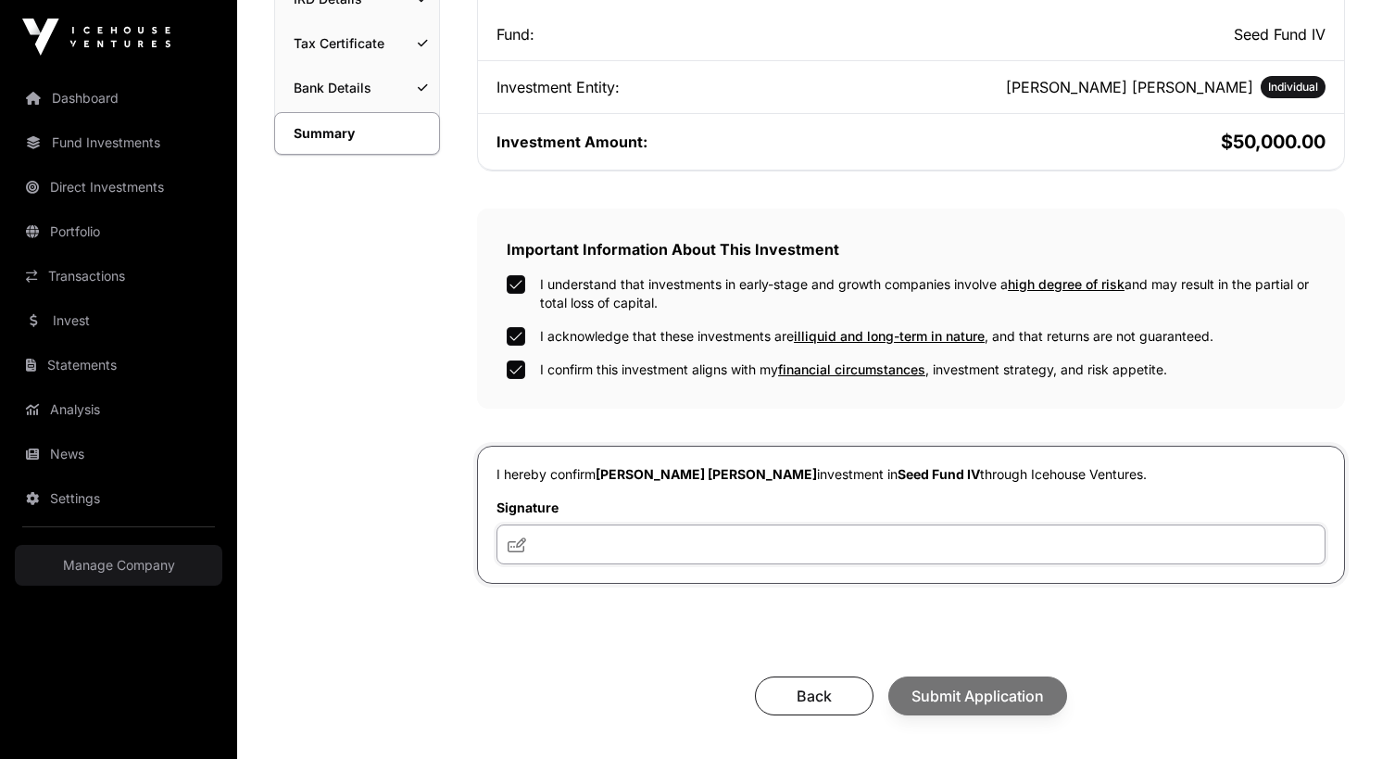
click at [600, 556] on input "text" at bounding box center [910, 544] width 829 height 40
type input "**"
click at [971, 688] on span "Submit Application" at bounding box center [977, 695] width 132 height 22
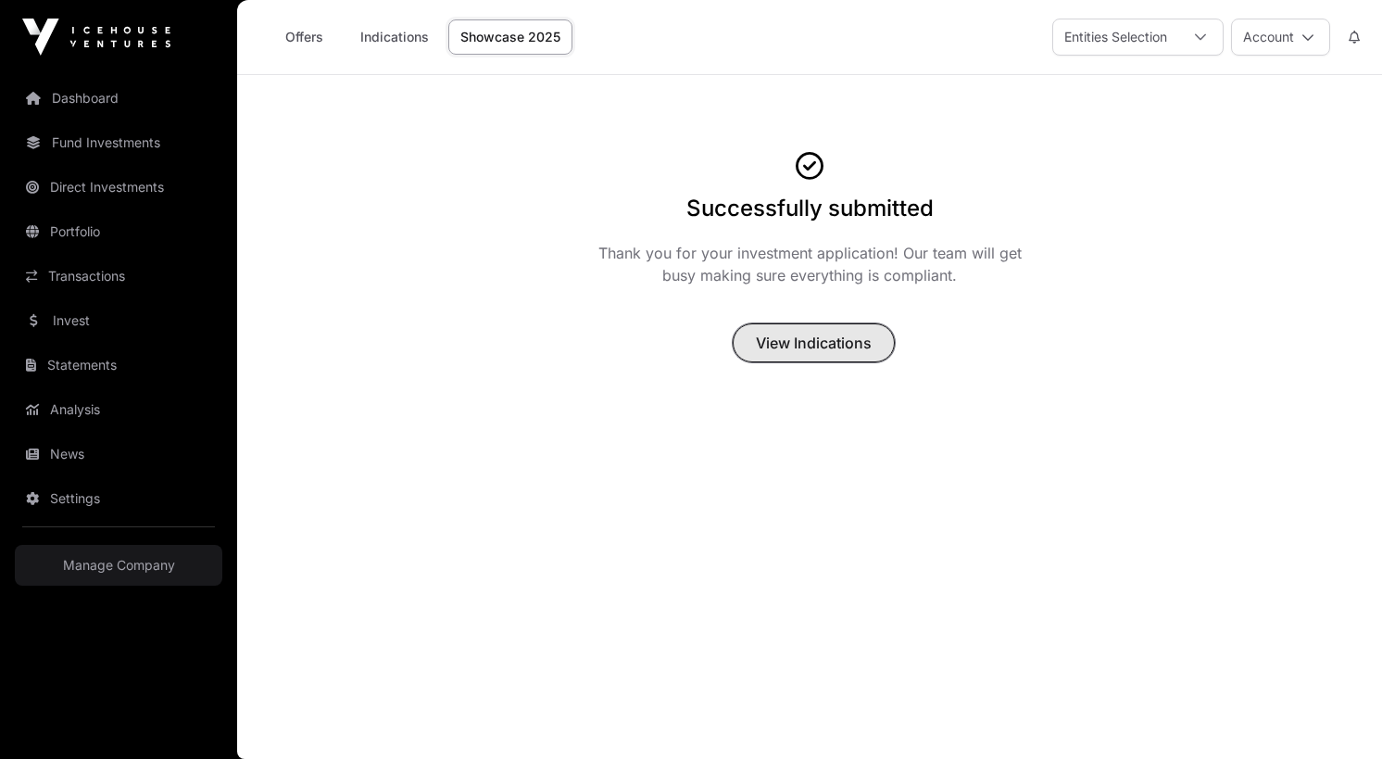
click at [841, 343] on span "View Indications" at bounding box center [814, 343] width 116 height 22
